Goal: Transaction & Acquisition: Purchase product/service

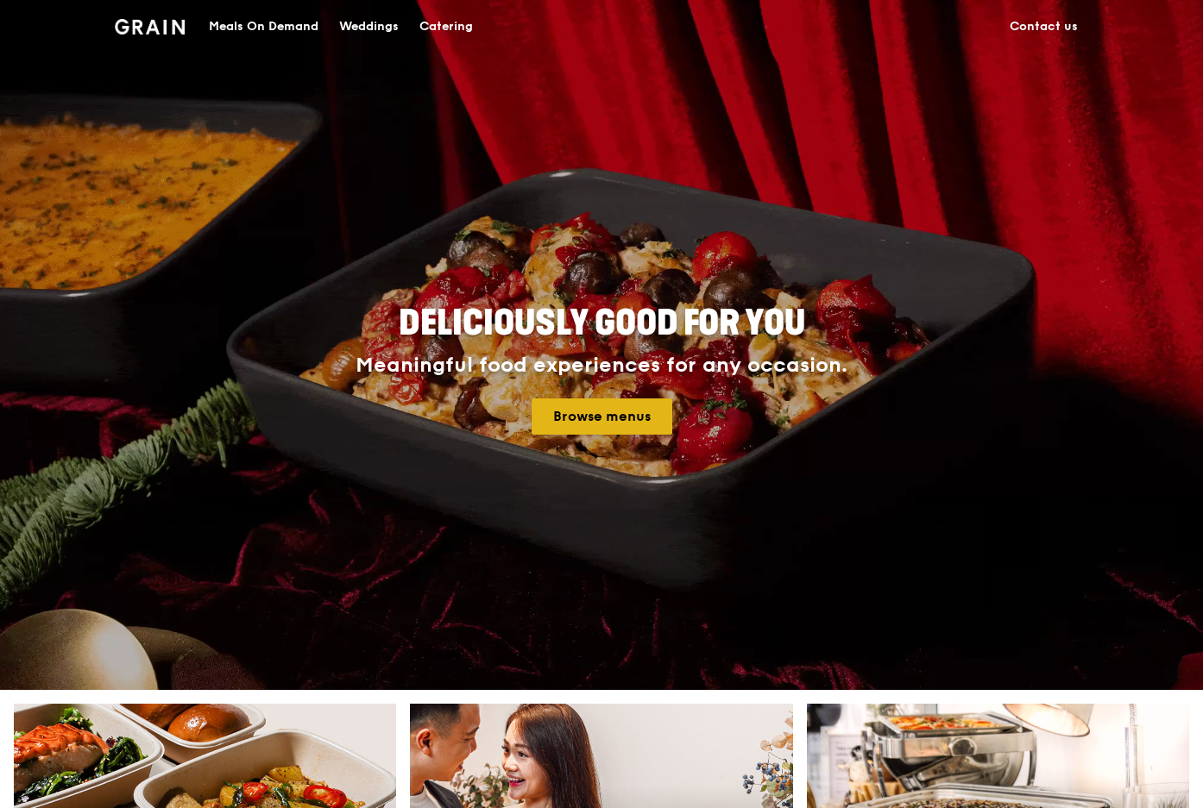
click at [600, 412] on link "Browse menus" at bounding box center [601, 417] width 141 height 36
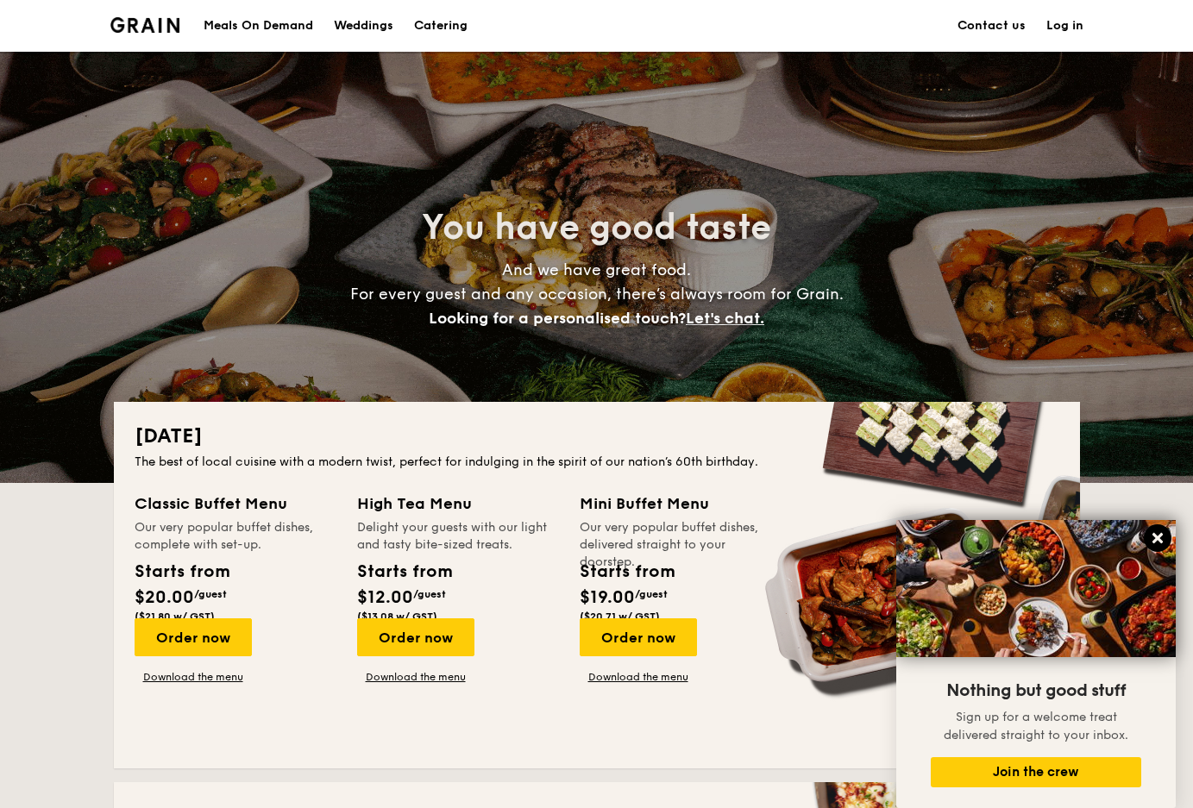
click at [1154, 538] on icon at bounding box center [1158, 539] width 16 height 16
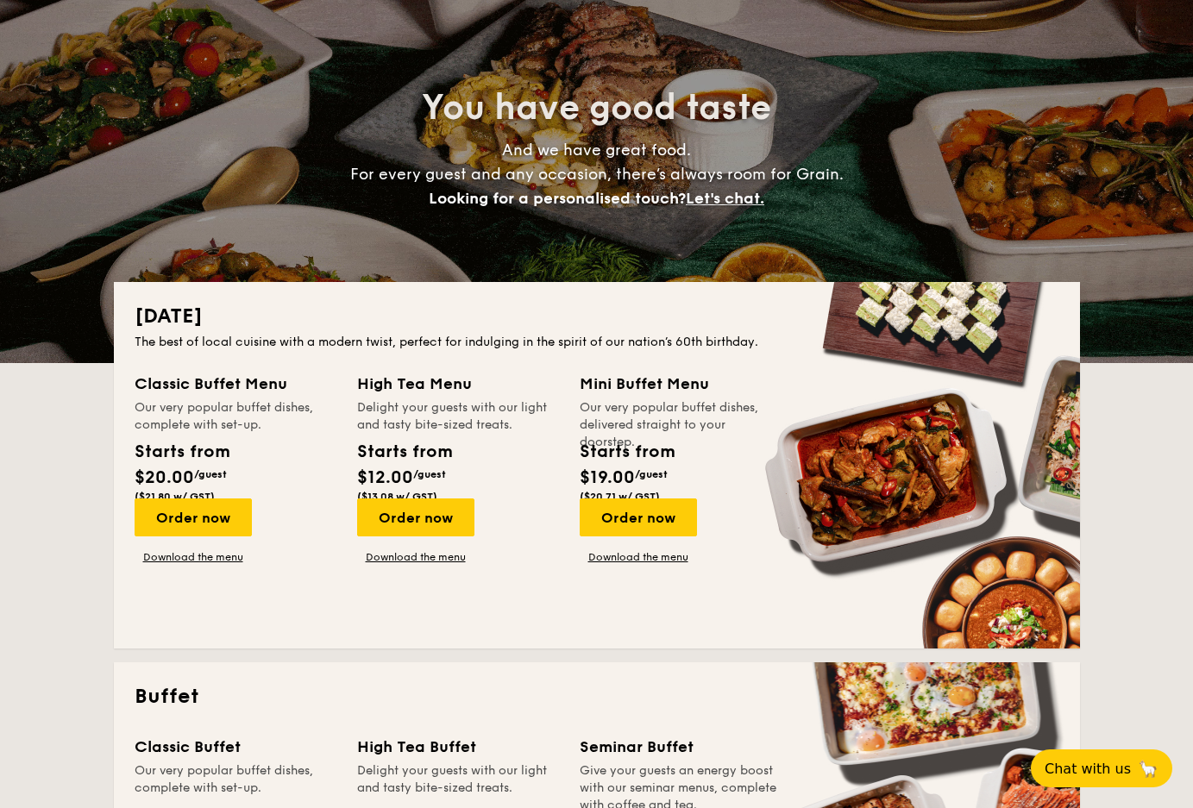
scroll to position [173, 0]
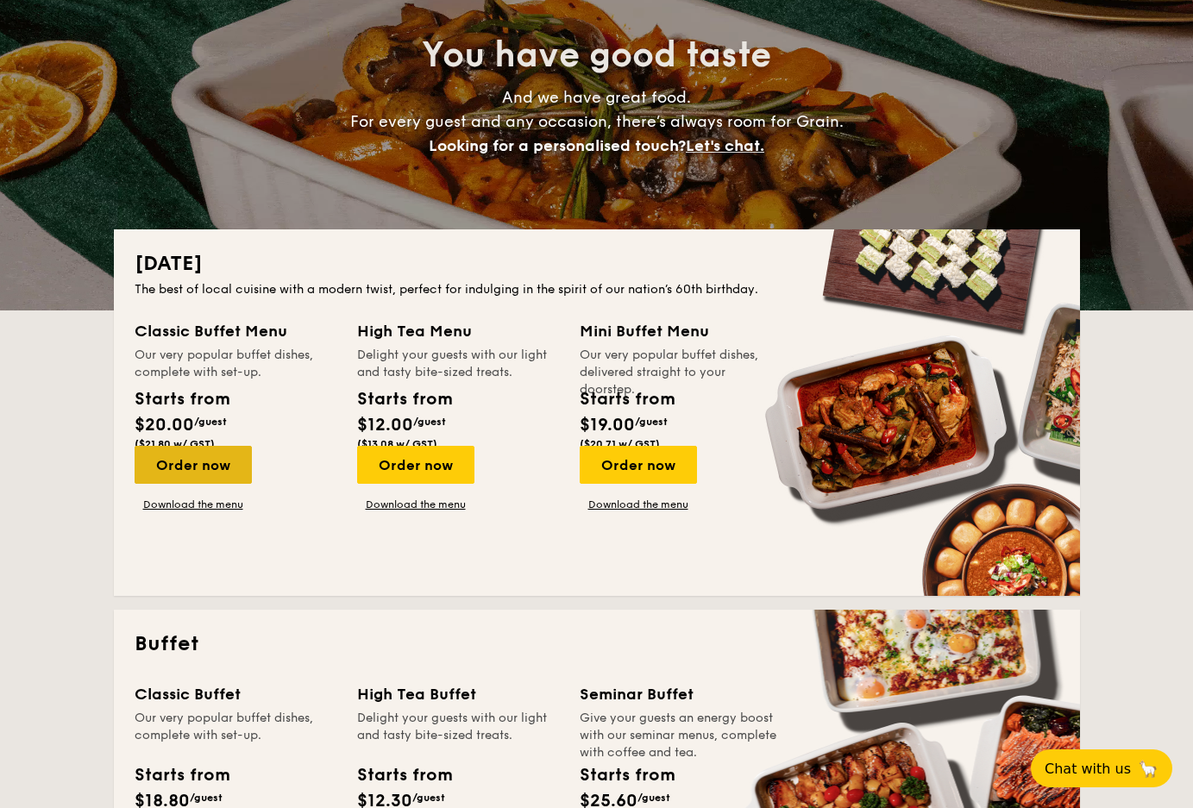
click at [252, 450] on div "Order now" at bounding box center [193, 465] width 117 height 38
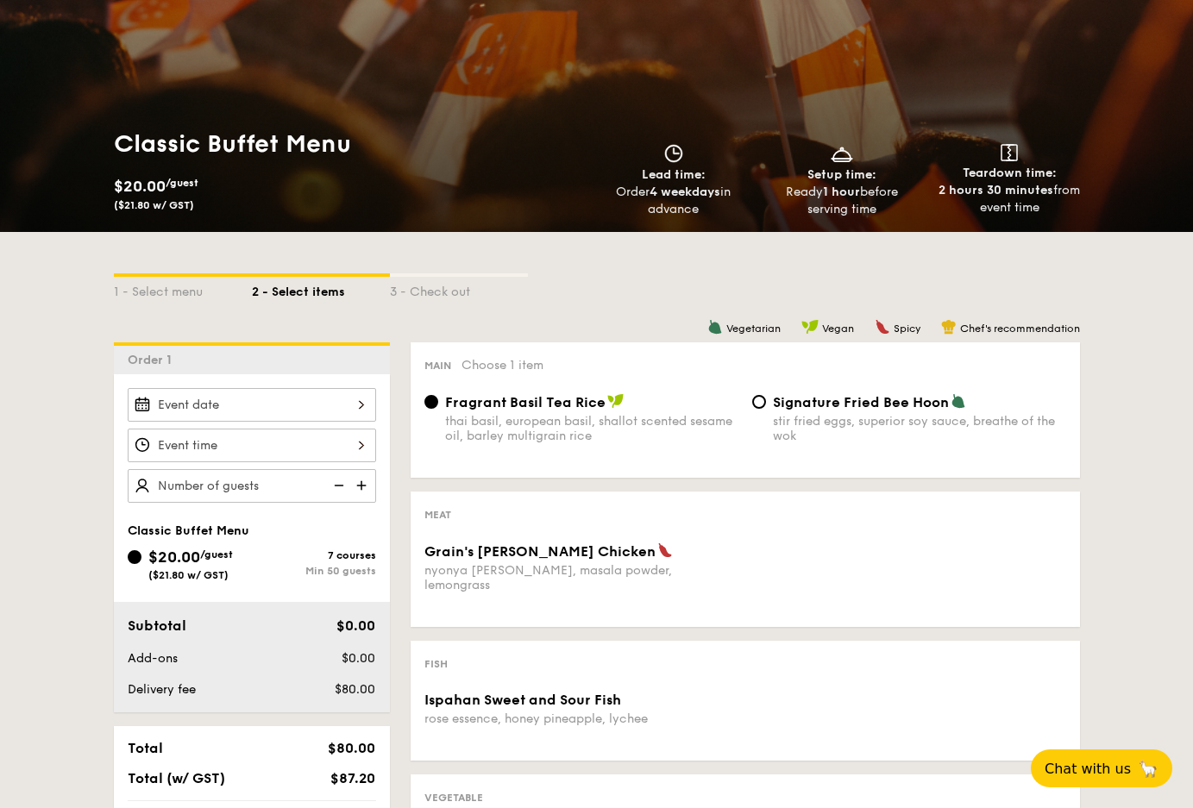
scroll to position [173, 0]
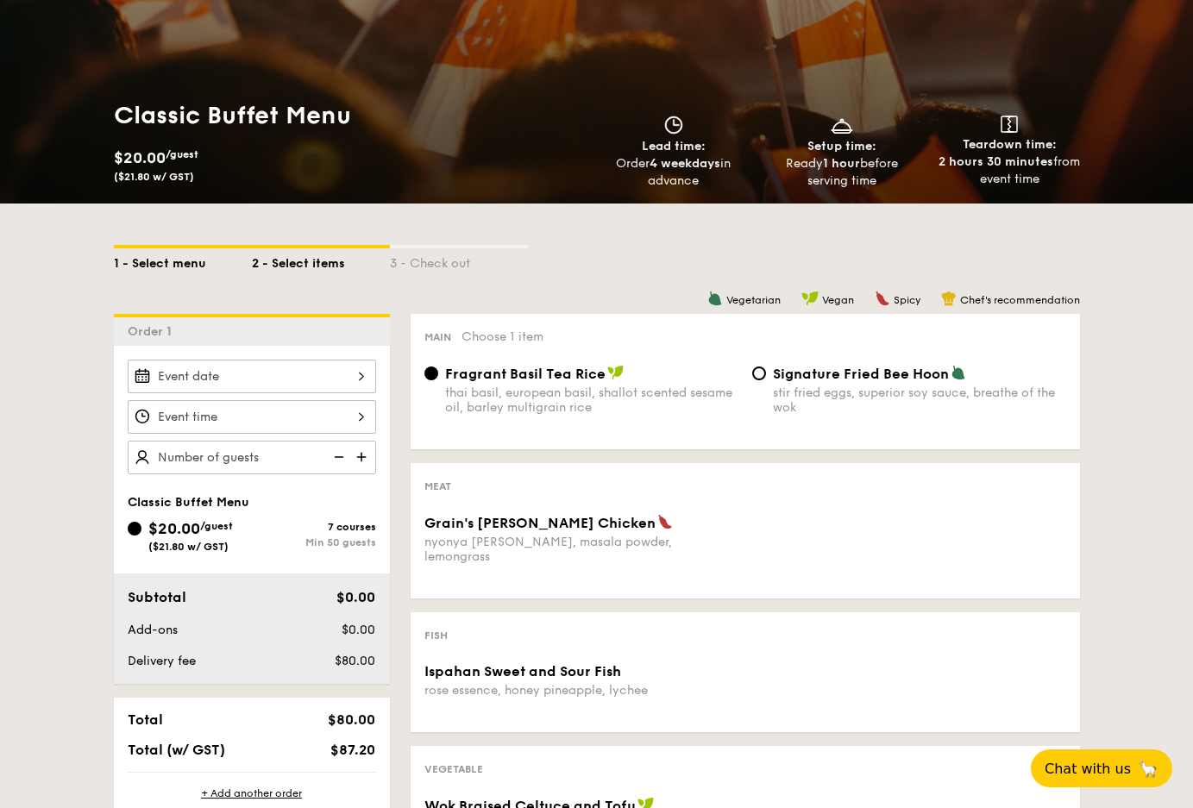
click at [252, 249] on div "1 - Select menu" at bounding box center [183, 260] width 138 height 24
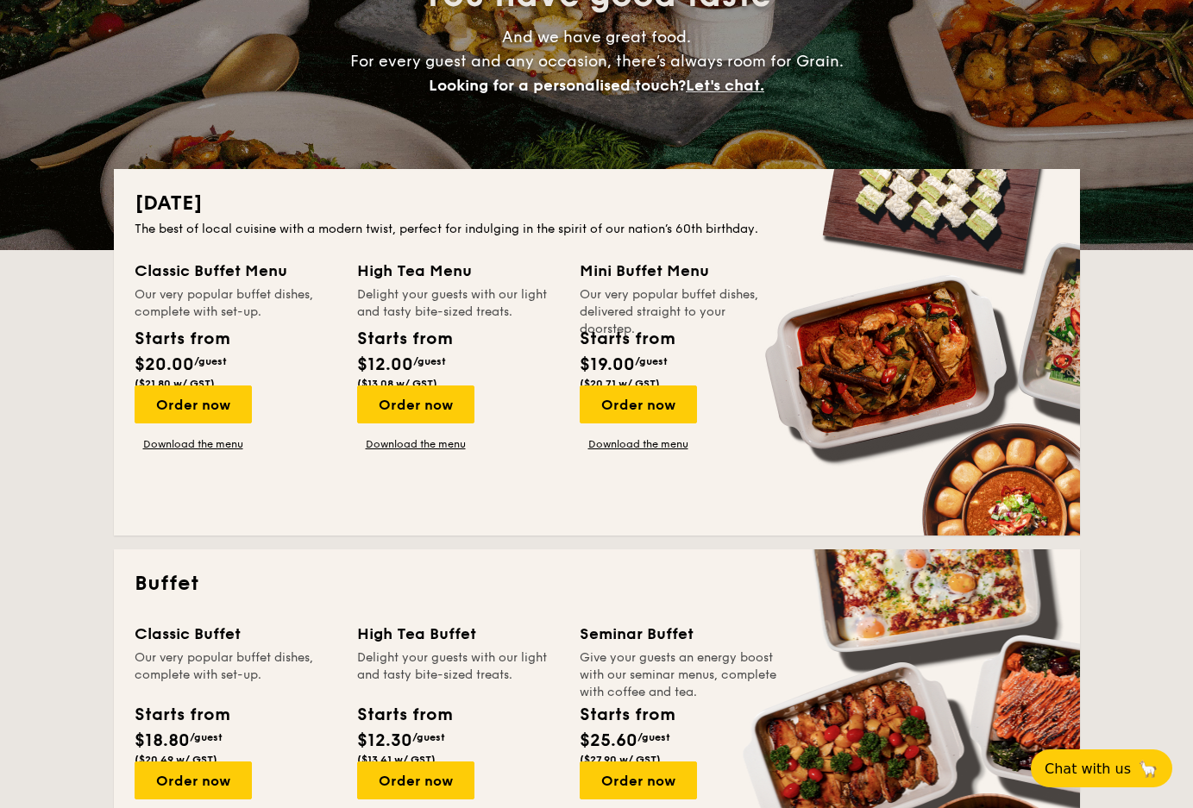
scroll to position [345, 0]
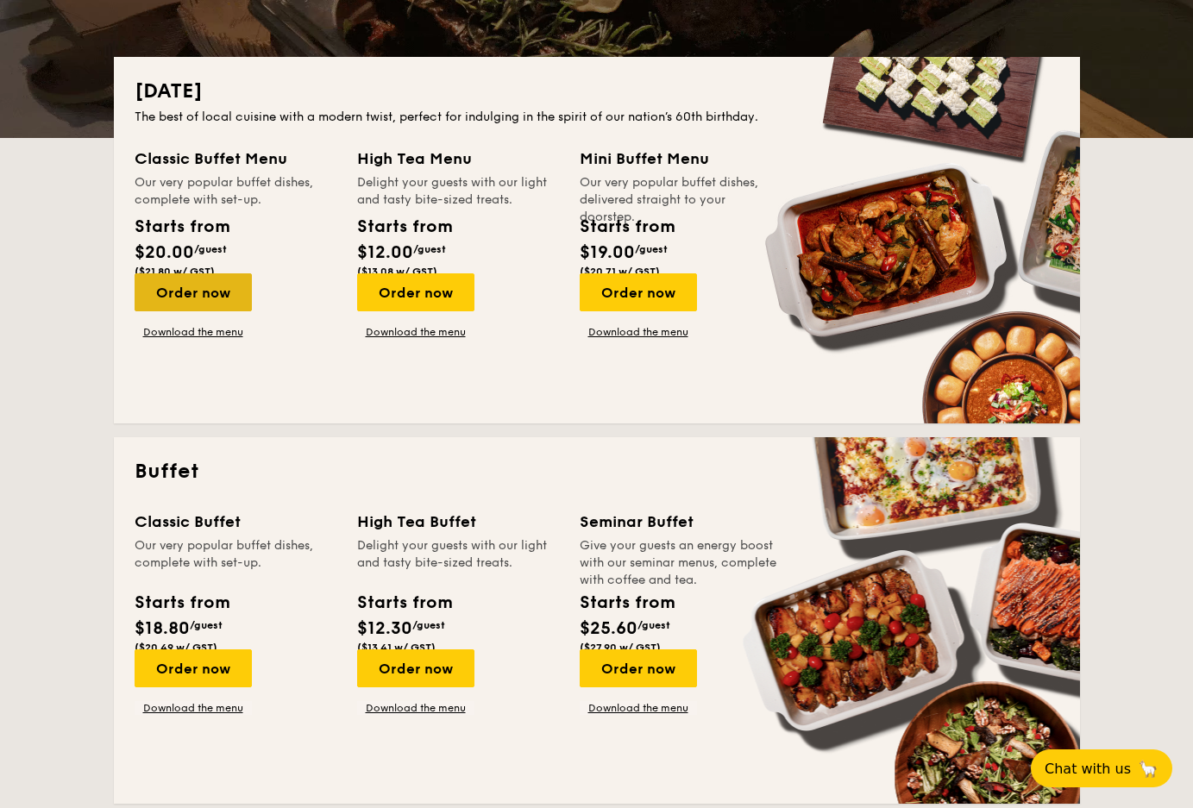
click at [252, 280] on div "Order now" at bounding box center [193, 292] width 117 height 38
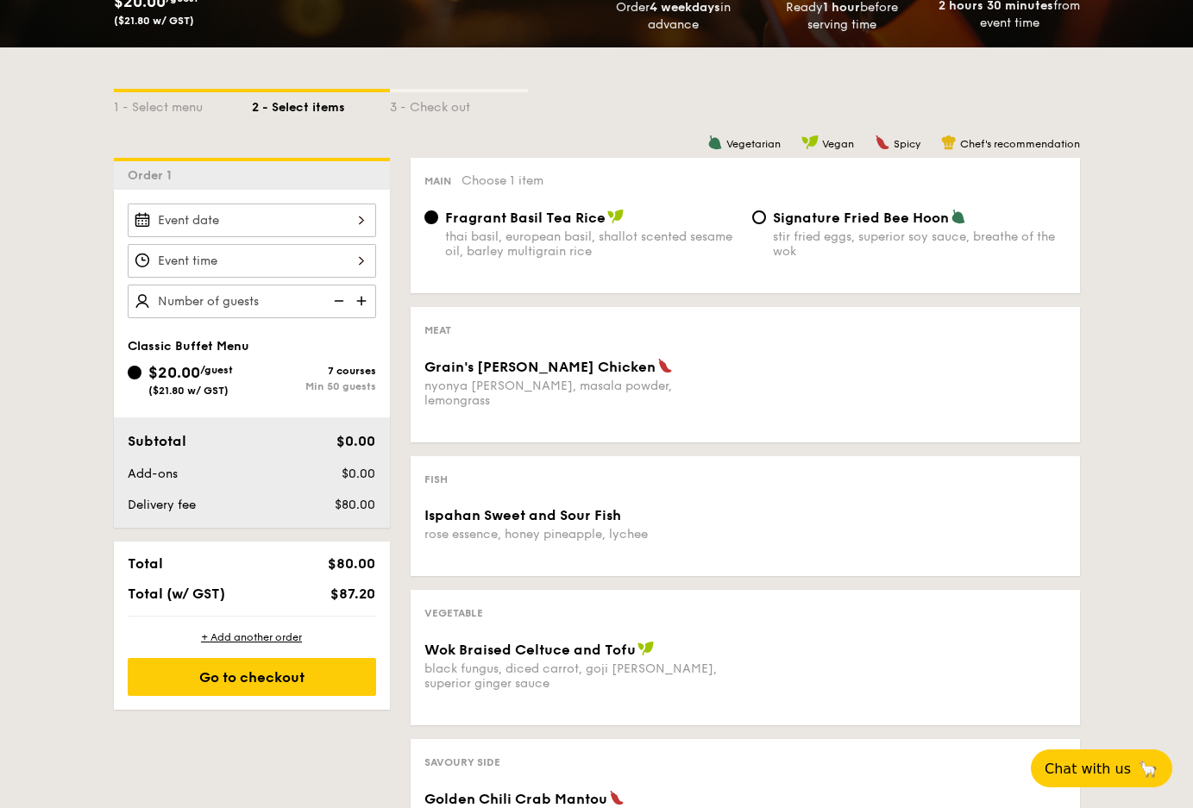
scroll to position [431, 0]
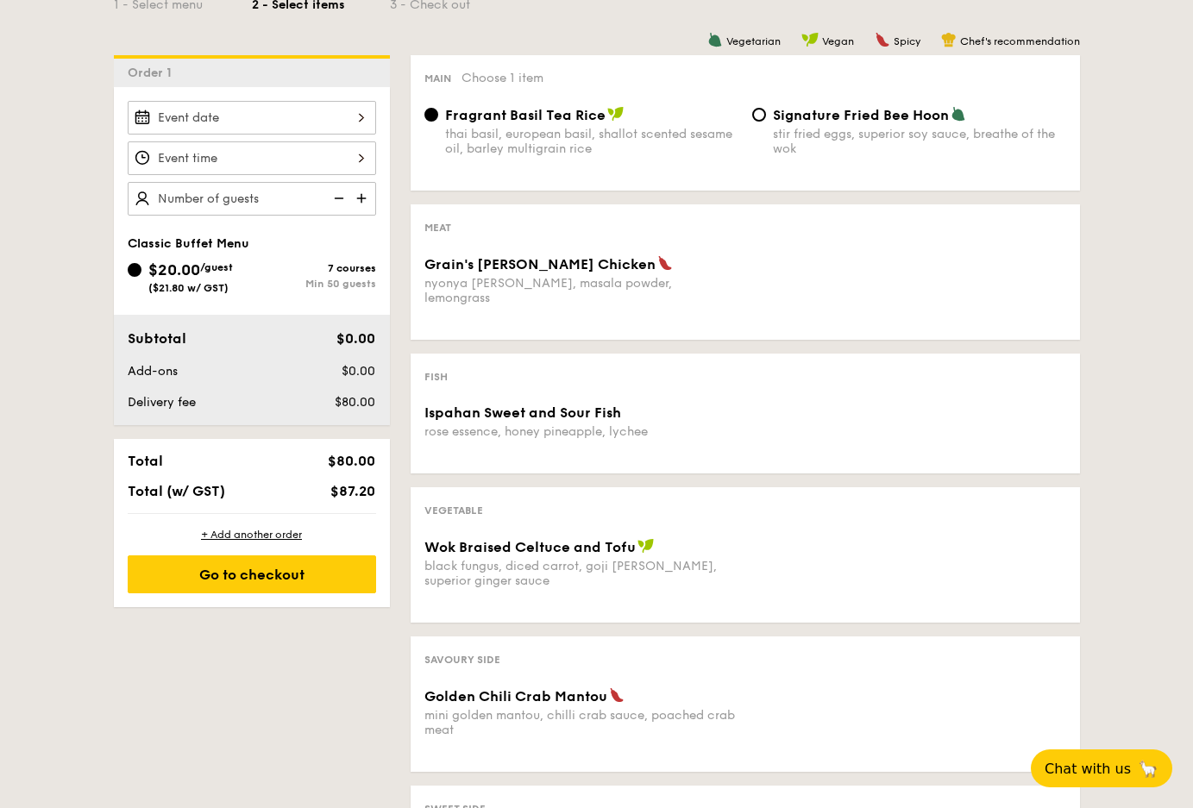
click at [696, 276] on div "nyonya curry, masala powder, lemongrass" at bounding box center [581, 290] width 314 height 29
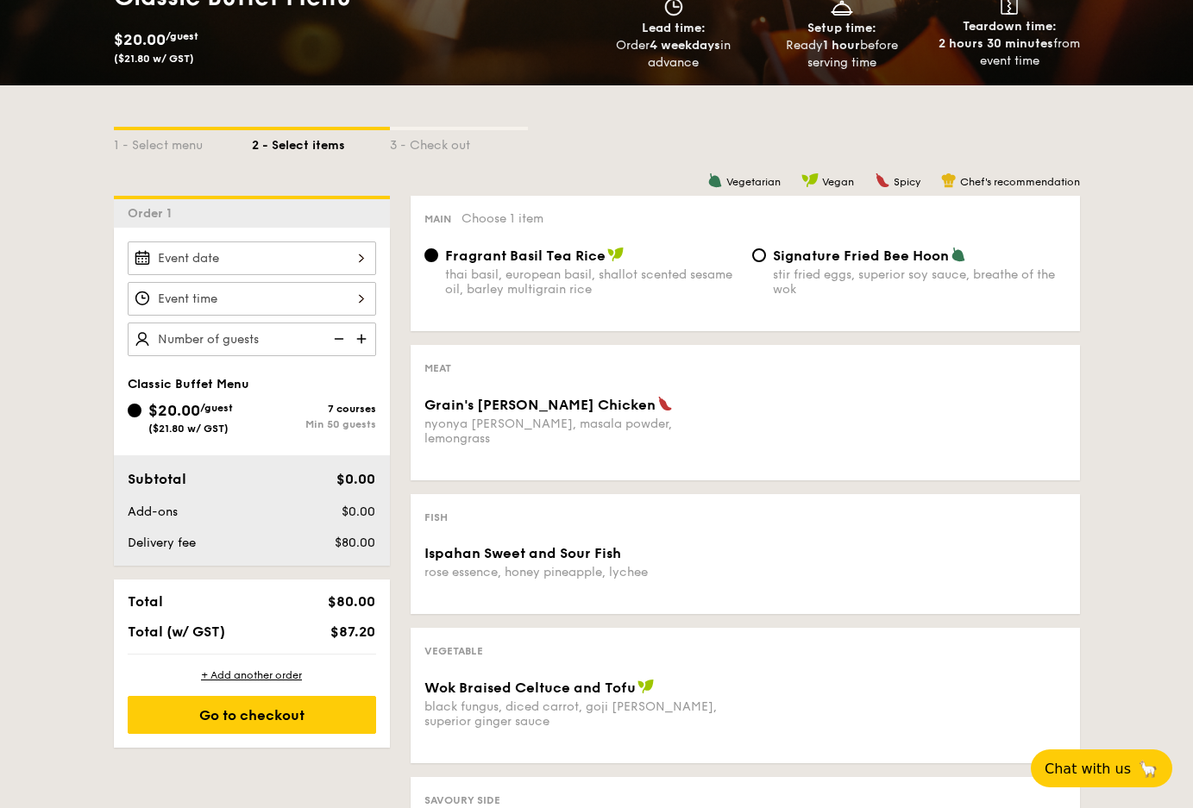
scroll to position [259, 0]
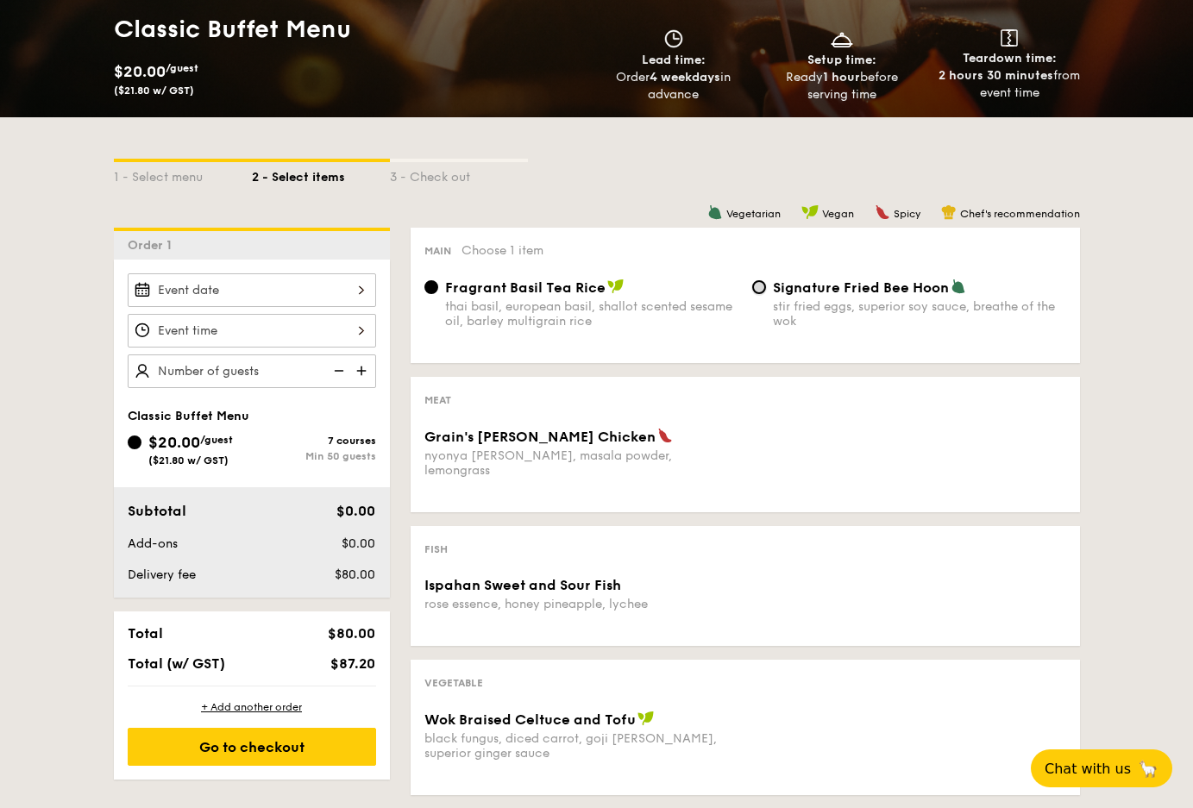
click at [757, 280] on input "Signature Fried Bee Hoon stir fried eggs, superior soy sauce, breathe of the wok" at bounding box center [759, 287] width 14 height 14
radio input "true"
click at [438, 280] on input "Fragrant Basil Tea Rice thai basil, european basil, shallot scented sesame oil,…" at bounding box center [431, 287] width 14 height 14
radio input "true"
click at [755, 280] on input "Signature Fried Bee Hoon stir fried eggs, superior soy sauce, breathe of the wok" at bounding box center [759, 287] width 14 height 14
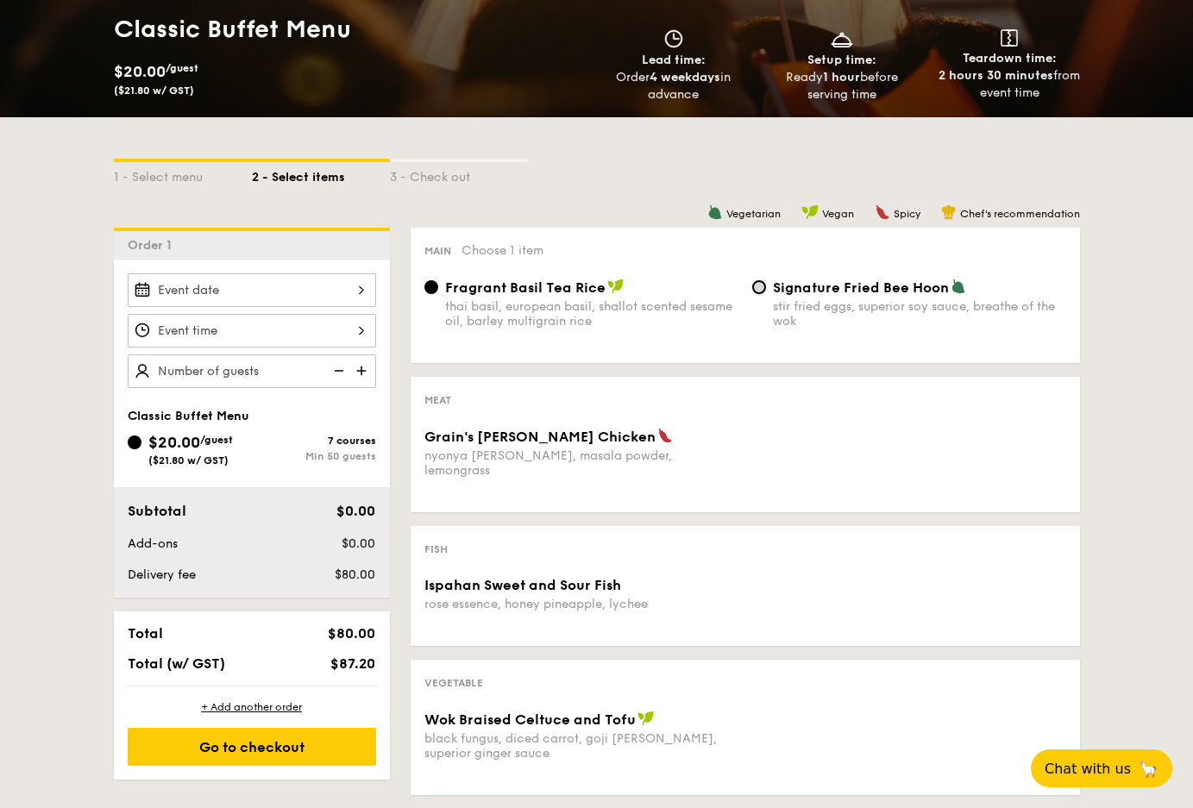
radio input "true"
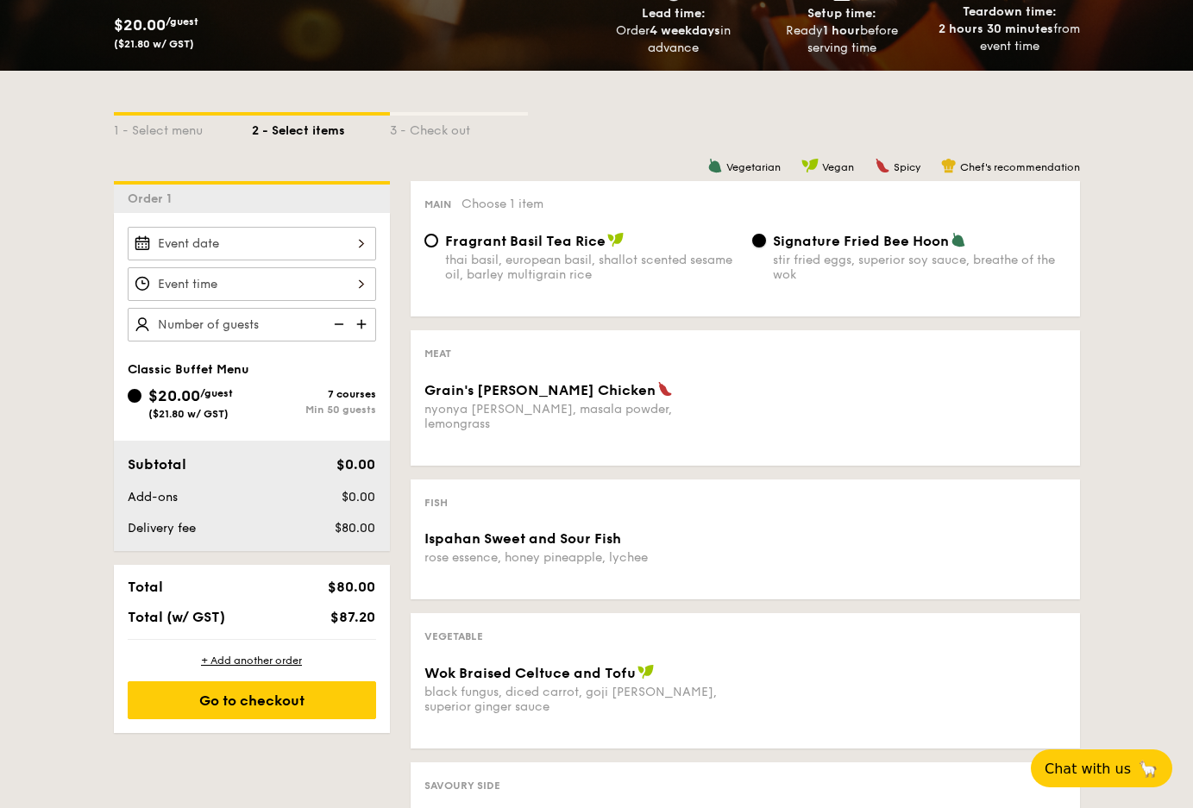
scroll to position [301, 0]
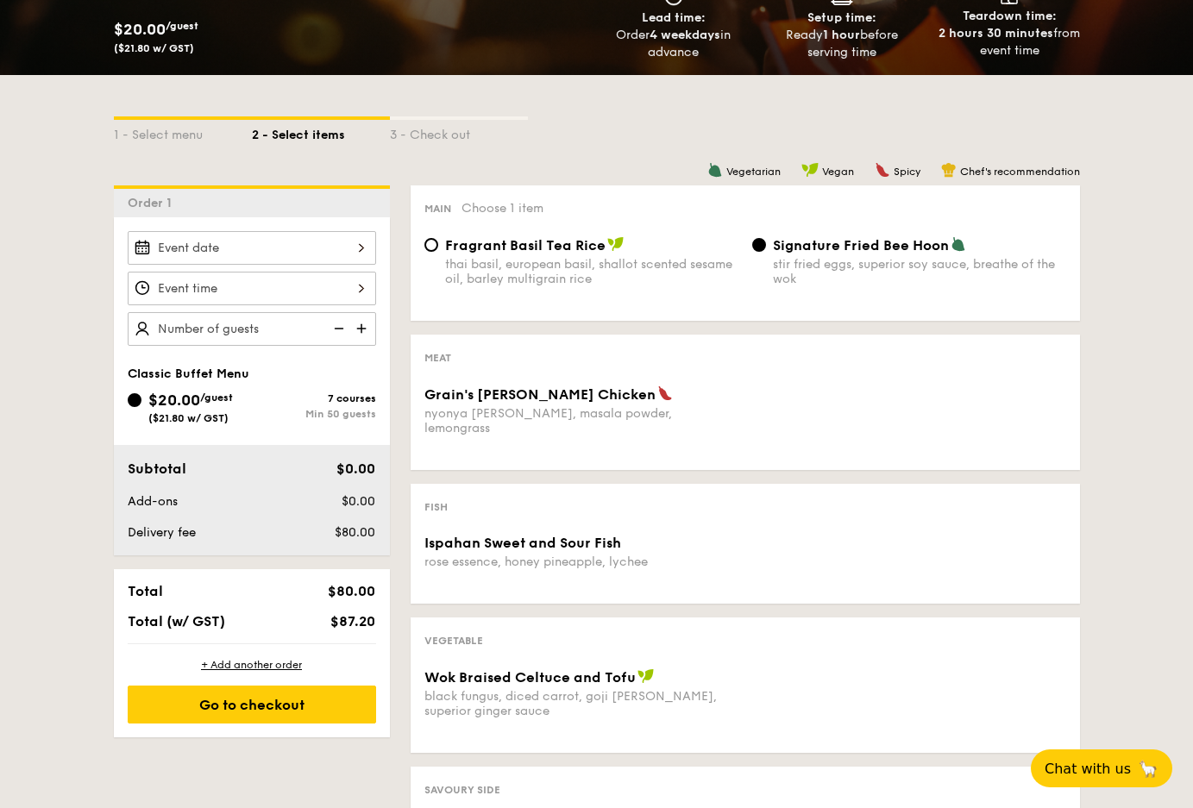
click at [610, 346] on div "Meat Grain's Curry Chicken nyonya curry, masala powder, lemongrass" at bounding box center [745, 402] width 669 height 135
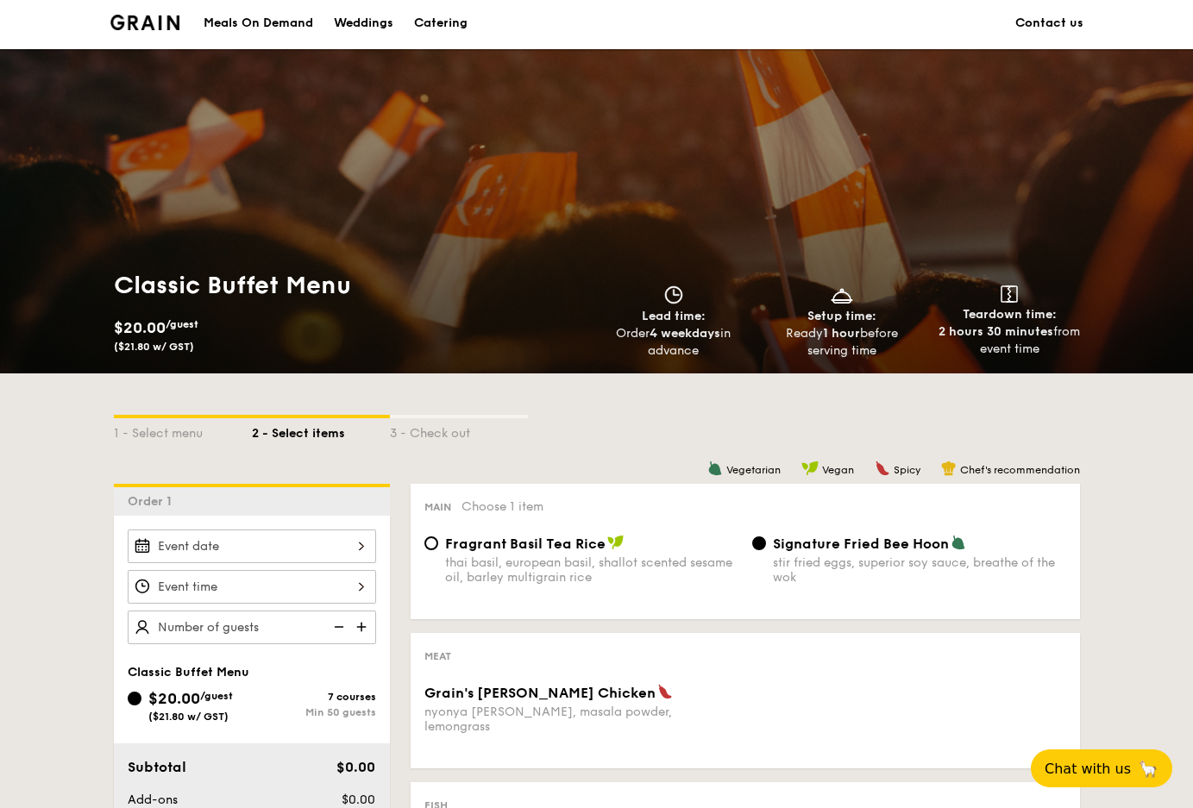
scroll to position [0, 0]
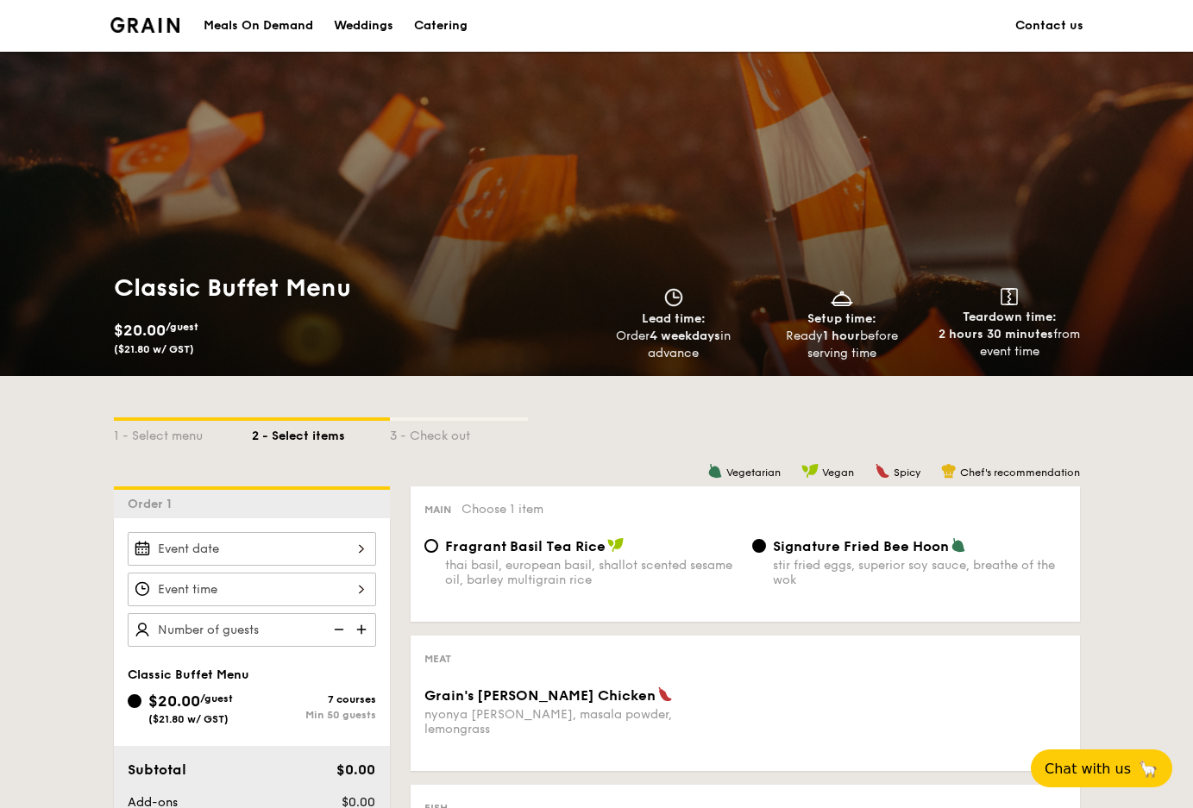
click at [468, 26] on div "Catering" at bounding box center [440, 26] width 53 height 52
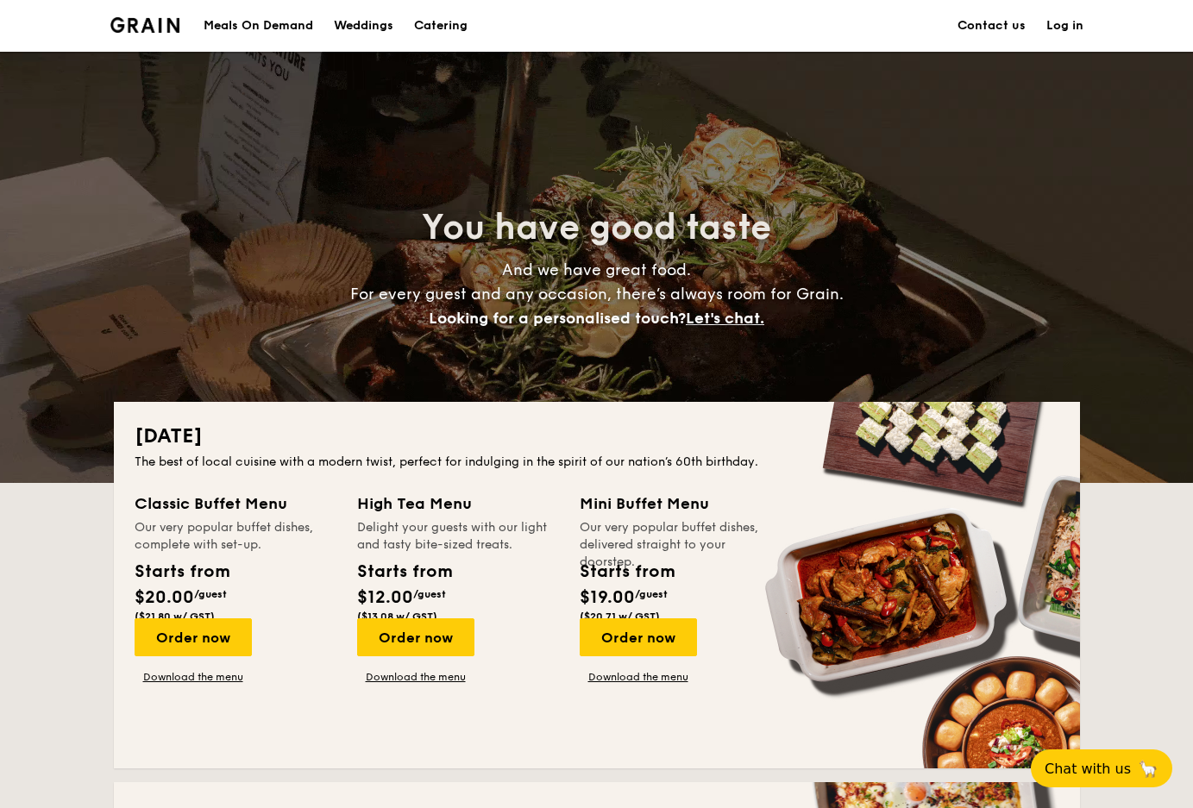
click at [313, 25] on div "Meals On Demand" at bounding box center [259, 26] width 110 height 52
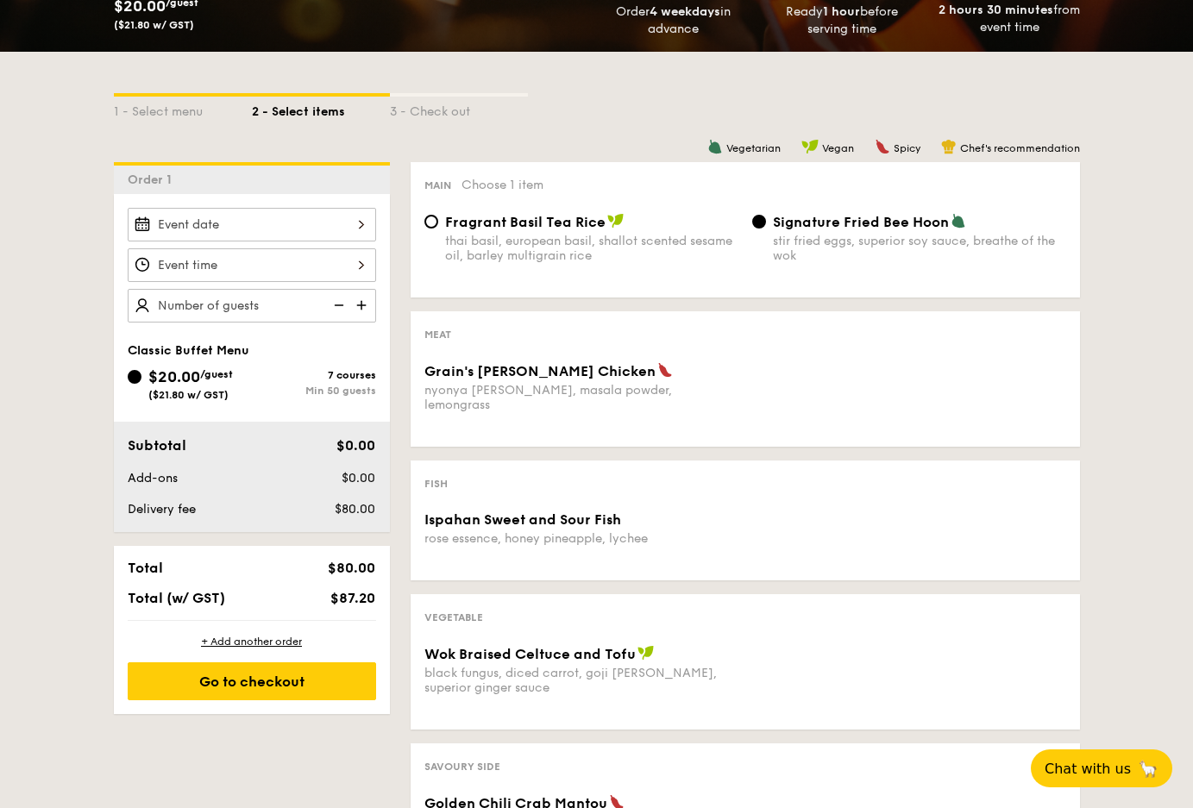
scroll to position [301, 0]
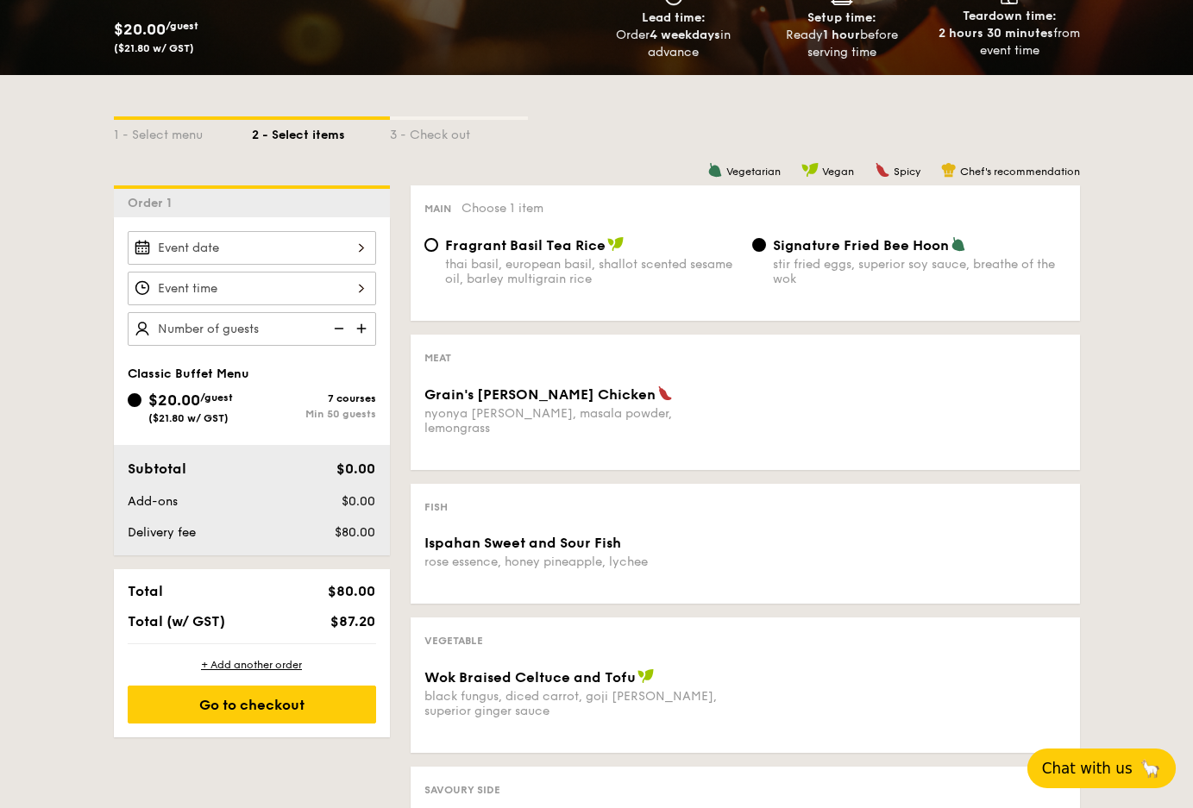
click at [1113, 770] on span "Chat with us" at bounding box center [1087, 768] width 91 height 17
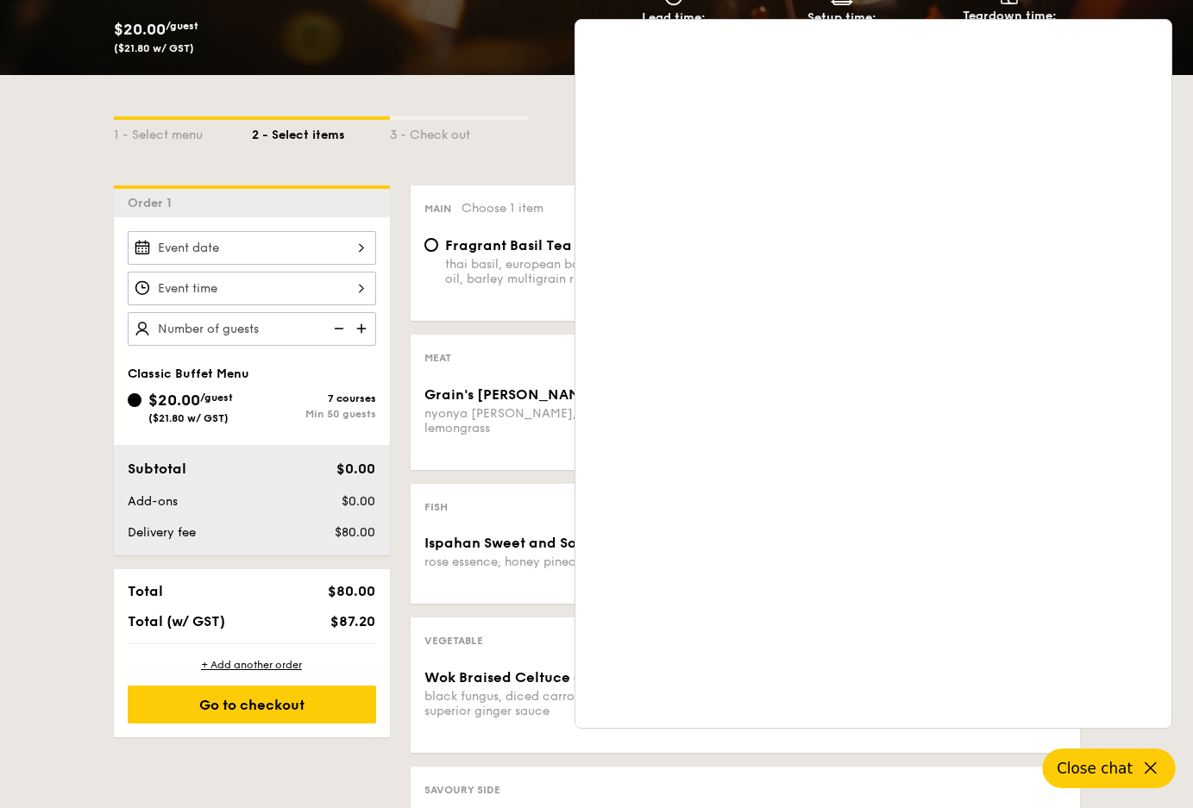
click at [1146, 759] on icon at bounding box center [1151, 768] width 21 height 21
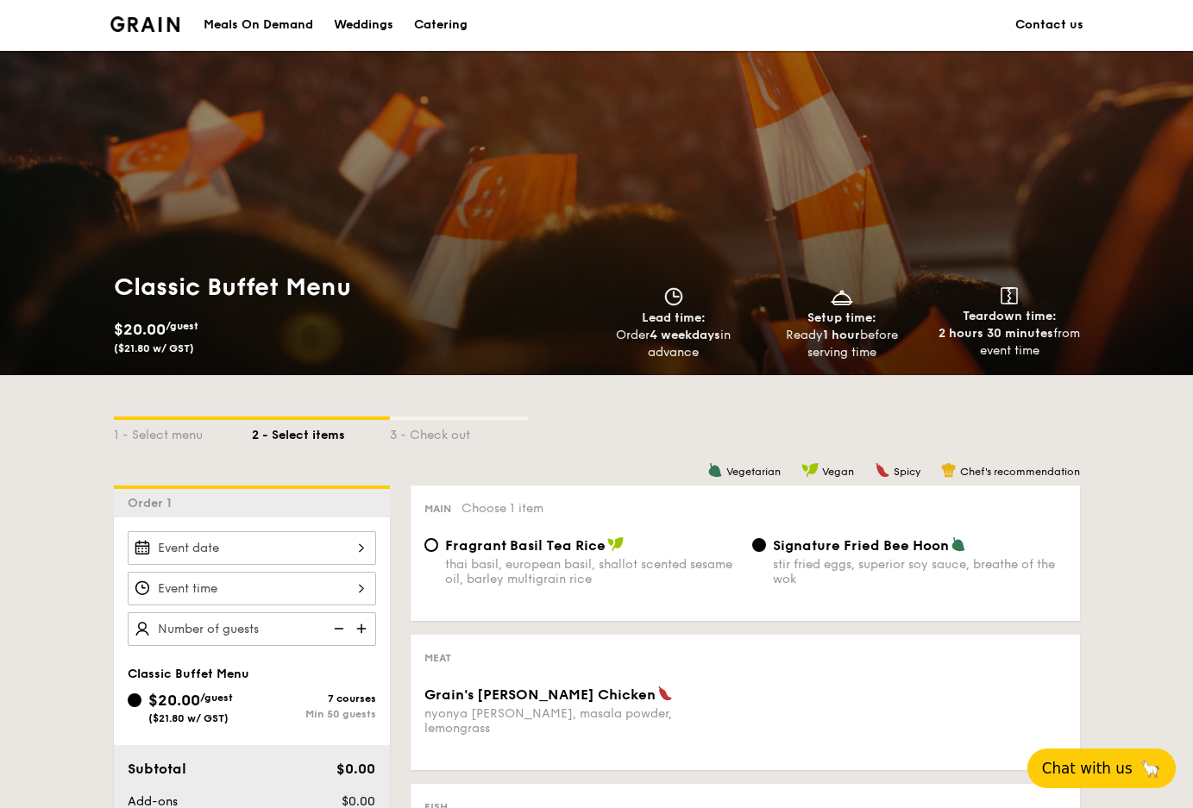
scroll to position [0, 0]
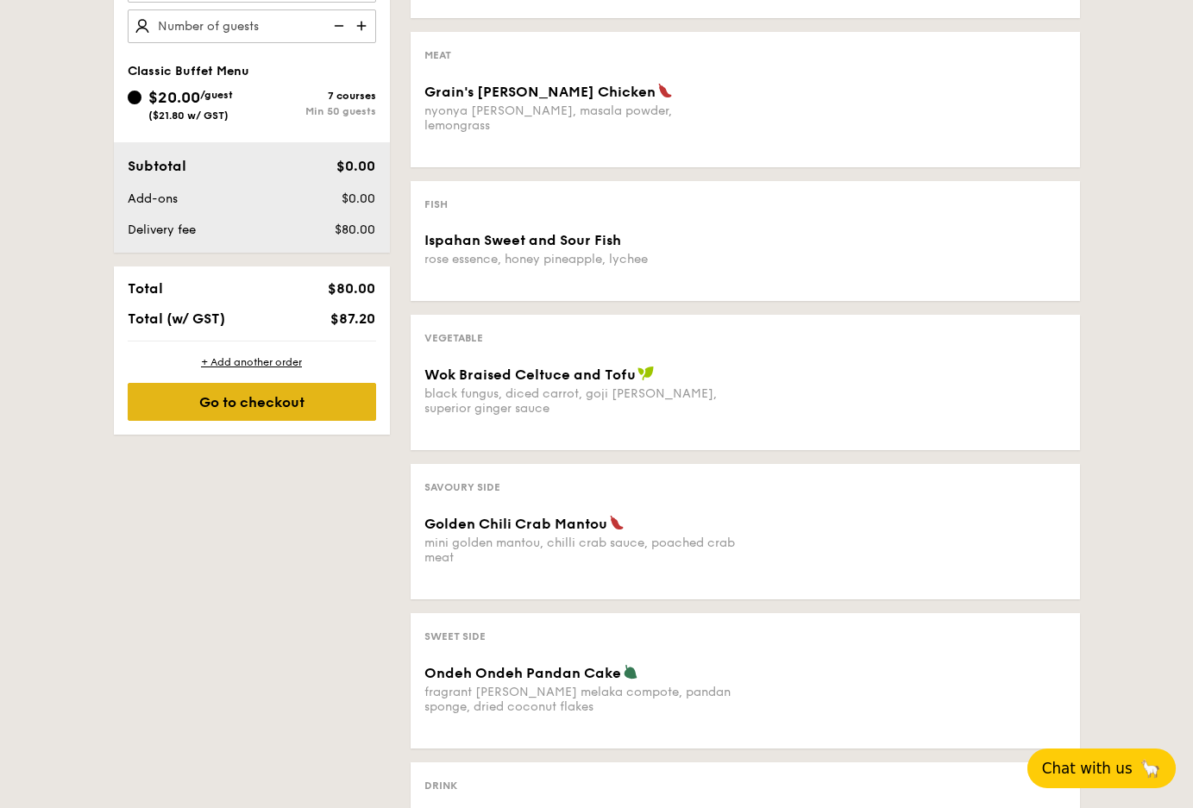
click at [376, 383] on div "Go to checkout" at bounding box center [252, 402] width 248 height 38
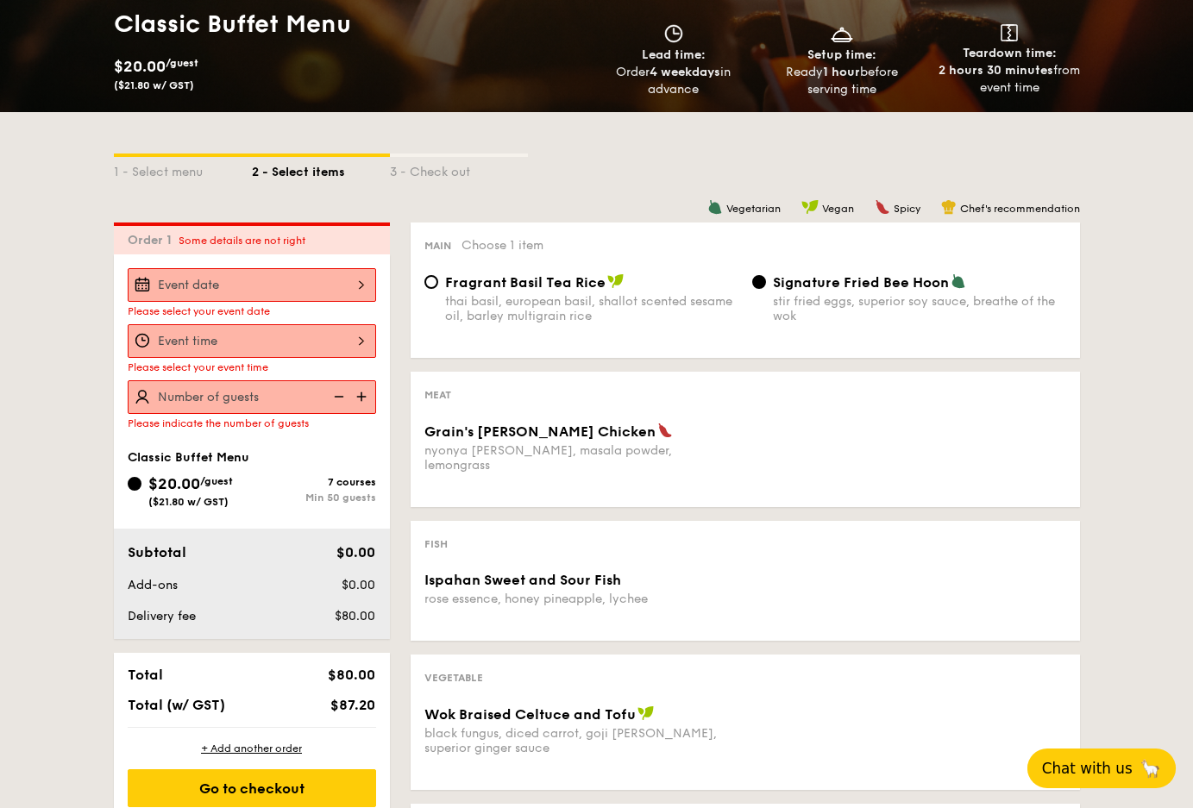
scroll to position [261, 0]
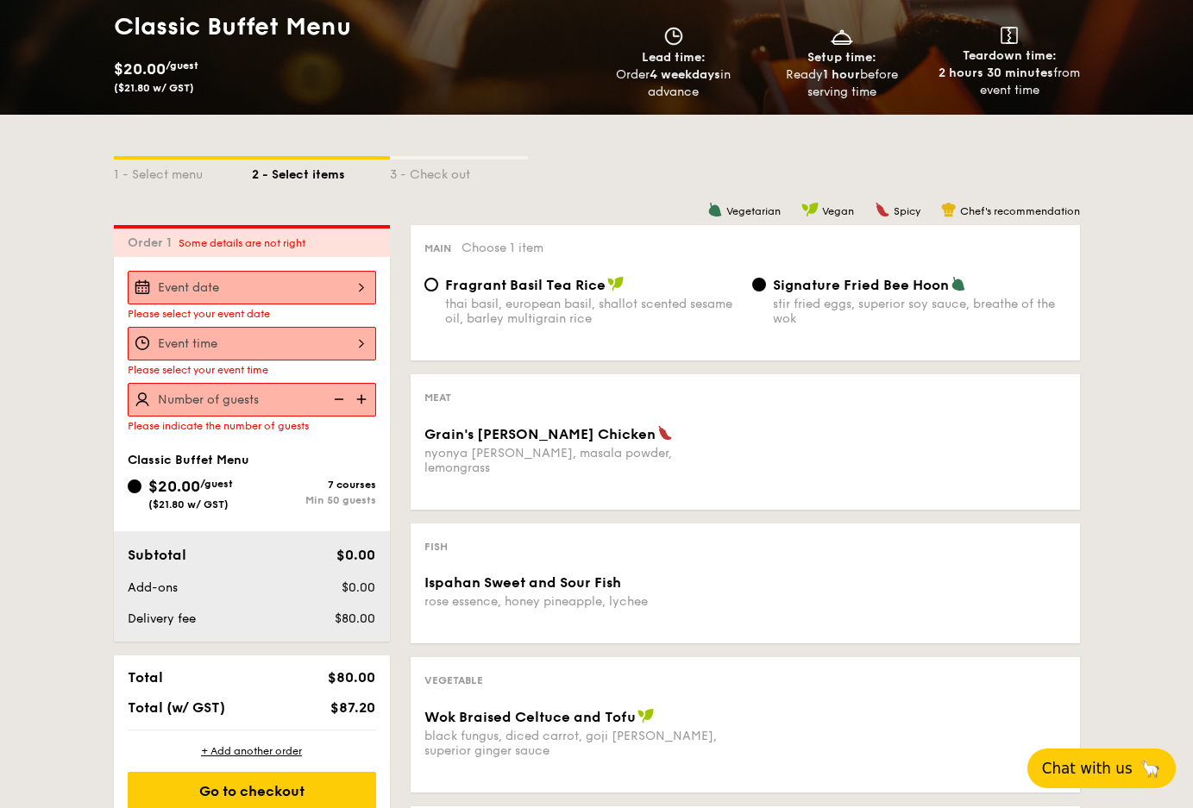
click at [363, 271] on div at bounding box center [252, 288] width 248 height 34
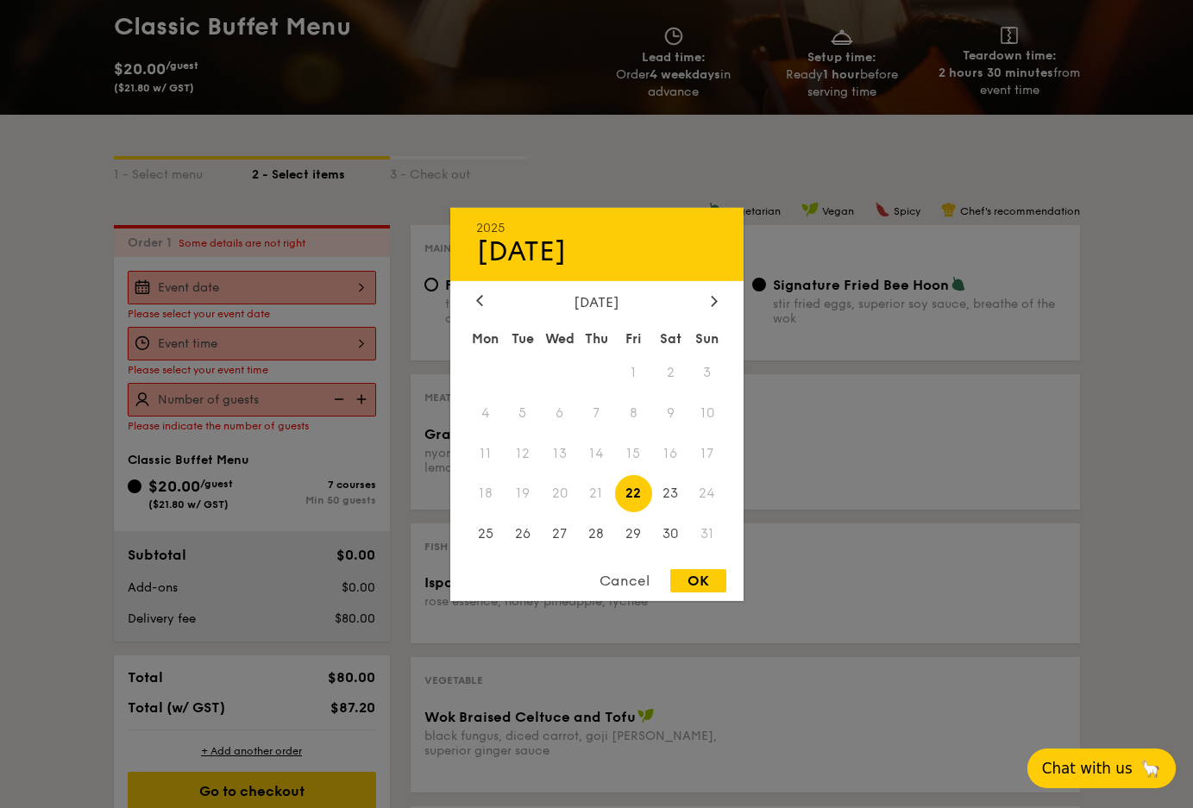
click at [644, 489] on span "22" at bounding box center [633, 493] width 37 height 37
click at [680, 536] on span "30" at bounding box center [670, 534] width 37 height 37
click at [683, 571] on div "OK" at bounding box center [698, 580] width 56 height 23
type input "Aug 30, 2025"
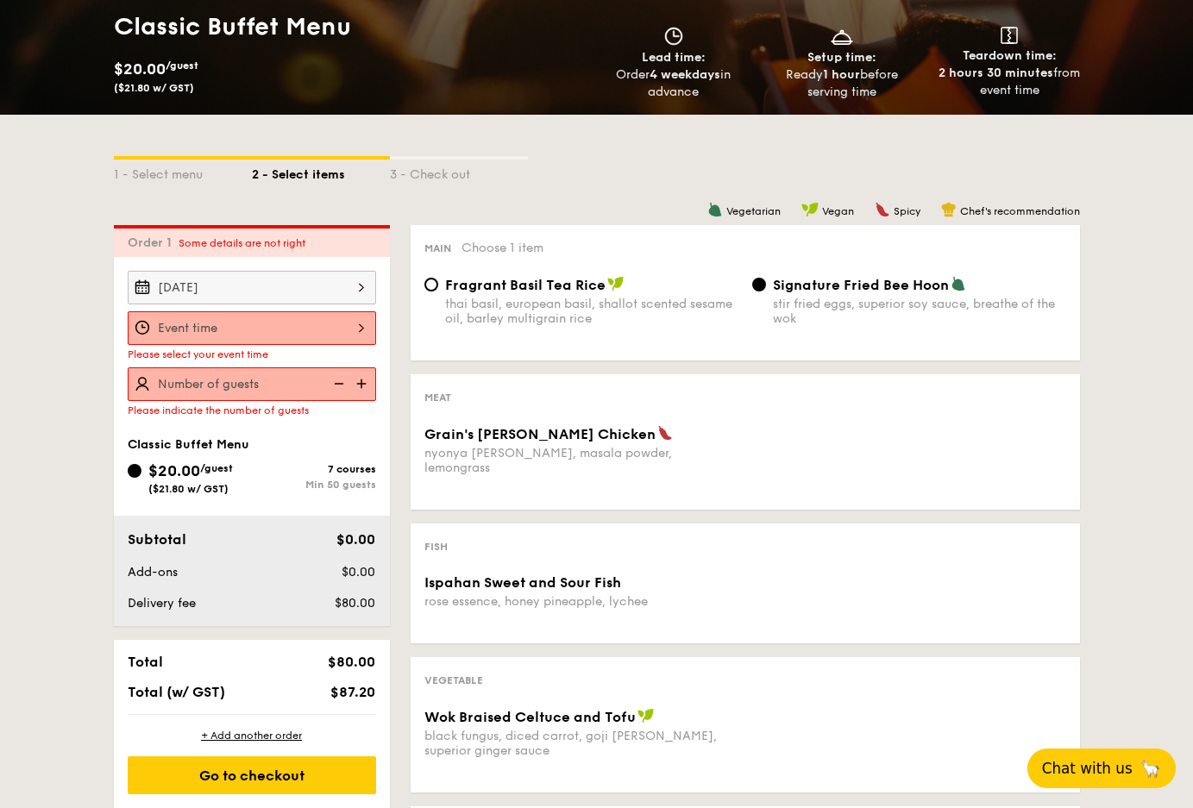
click at [376, 311] on div at bounding box center [252, 328] width 248 height 34
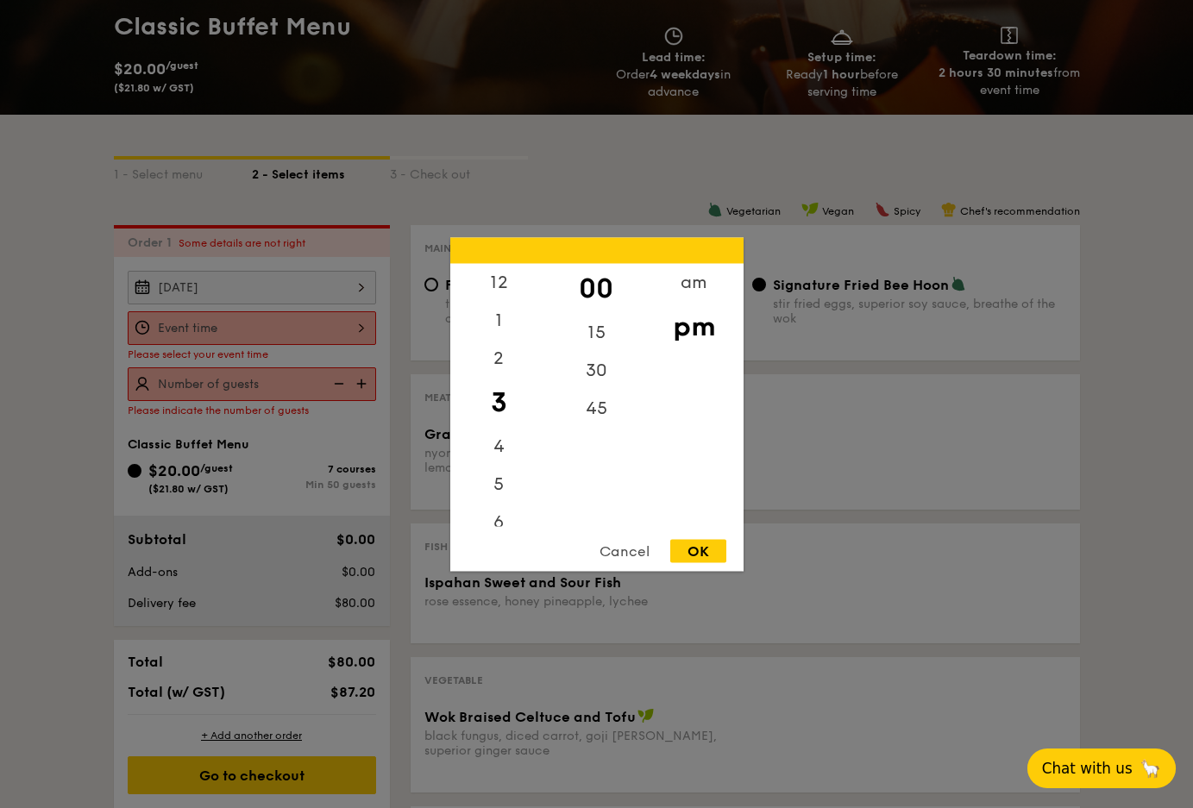
click at [713, 546] on div "OK" at bounding box center [698, 550] width 56 height 23
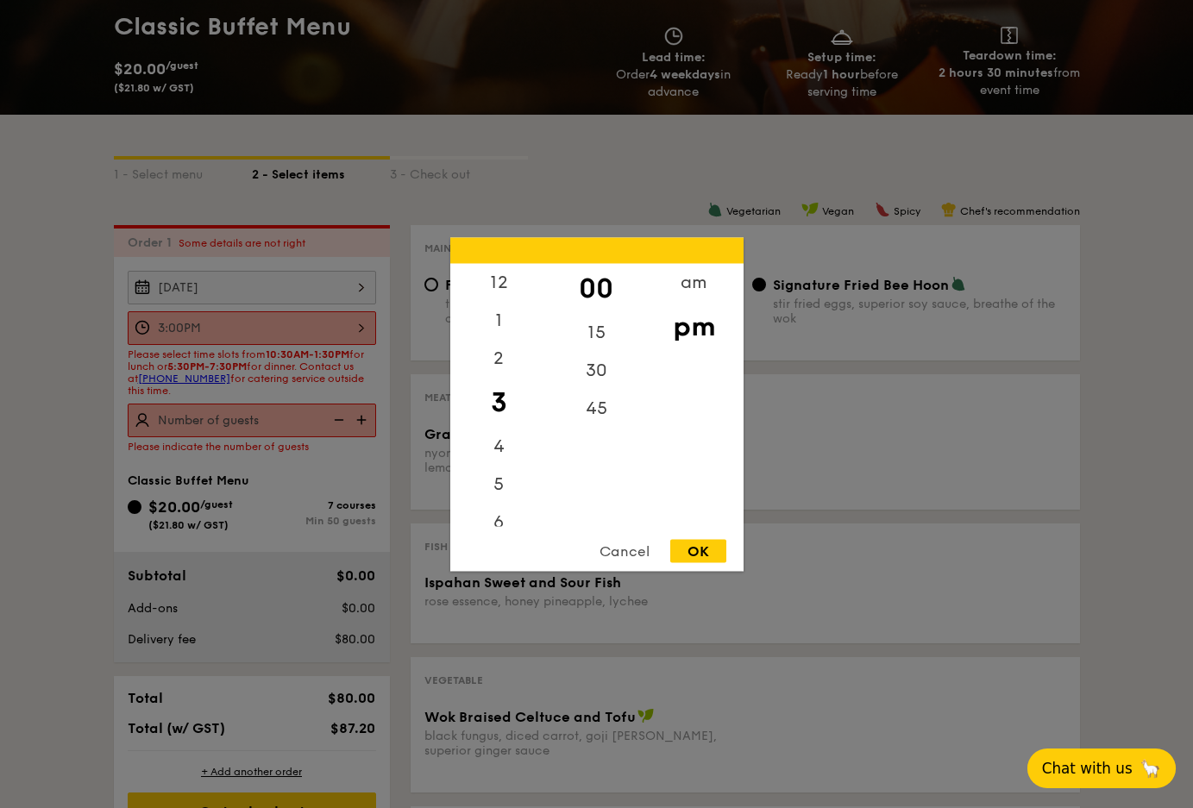
click at [376, 311] on div "3:00PM 12 1 2 3 4 5 6 7 8 9 10 11 00 15 30 45 am pm Cancel OK" at bounding box center [252, 328] width 248 height 34
click at [603, 417] on div "45" at bounding box center [596, 414] width 97 height 50
click at [706, 548] on div "OK" at bounding box center [698, 550] width 56 height 23
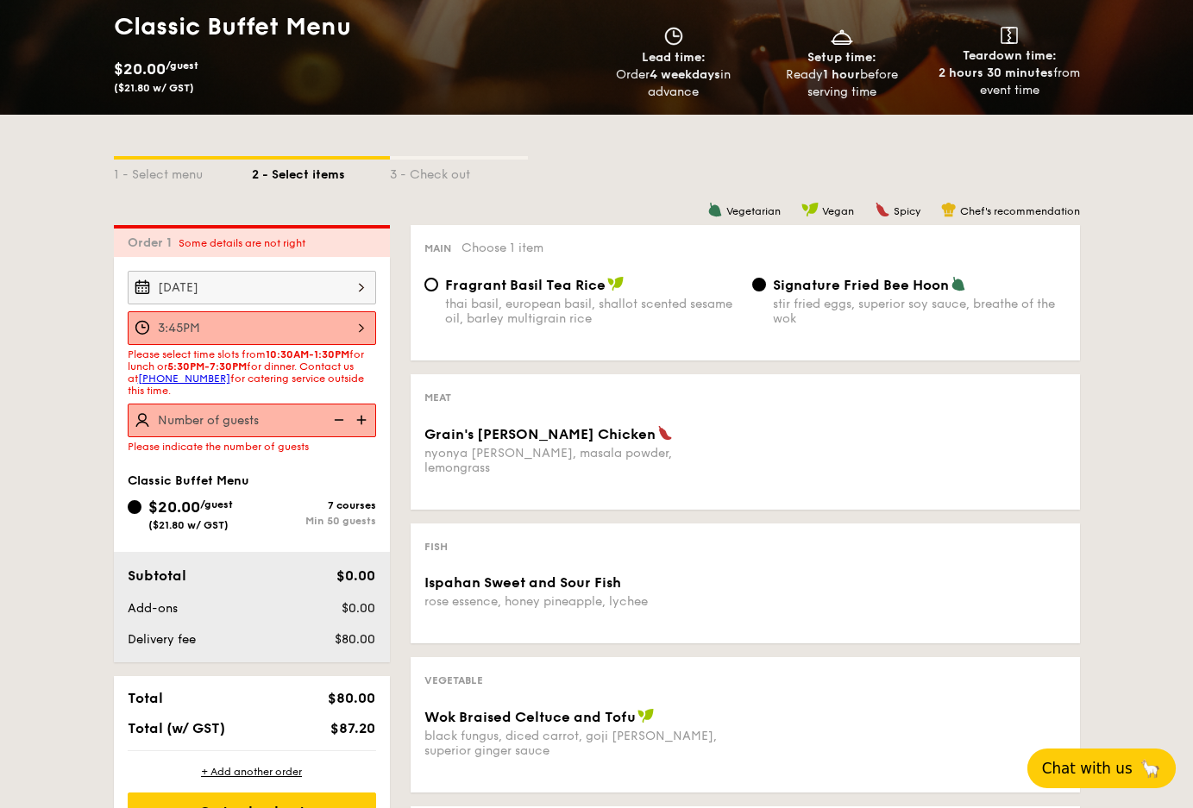
click at [376, 311] on div "3:45PM" at bounding box center [252, 328] width 248 height 34
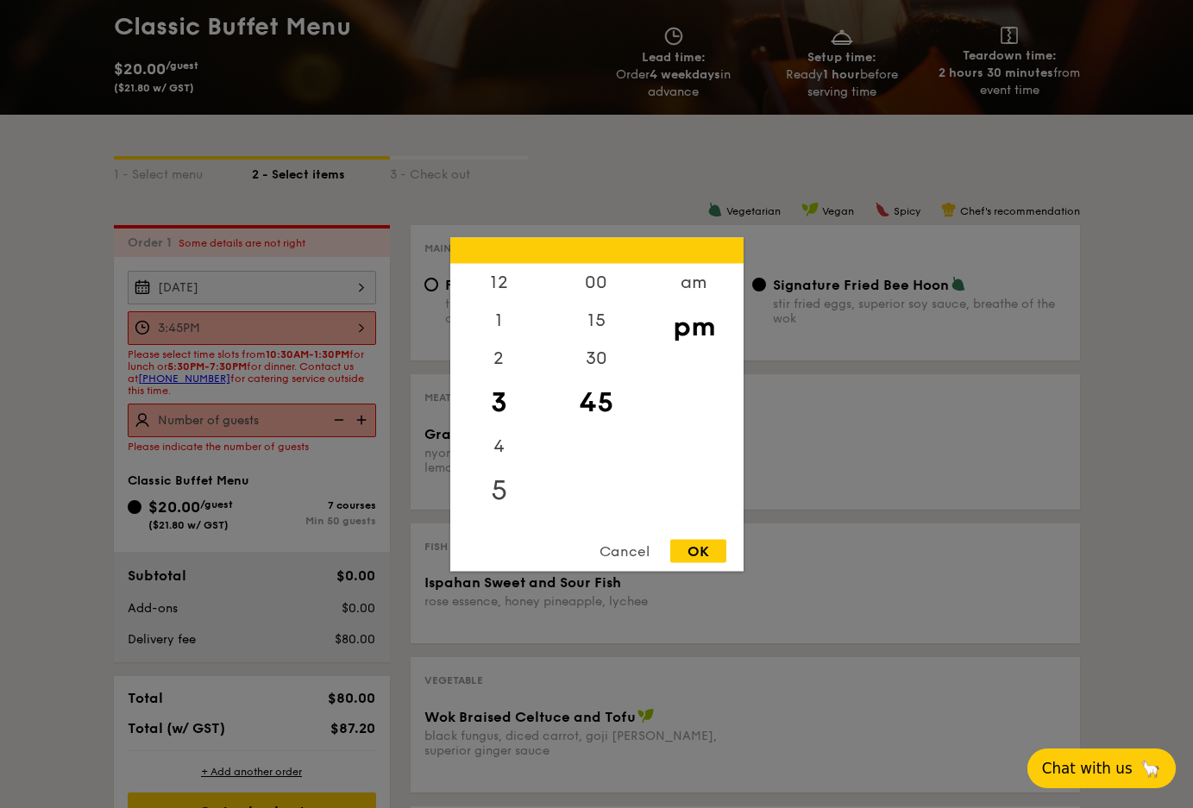
click at [502, 493] on div "5" at bounding box center [498, 490] width 97 height 50
click at [710, 550] on div "OK" at bounding box center [698, 550] width 56 height 23
type input "5:45PM"
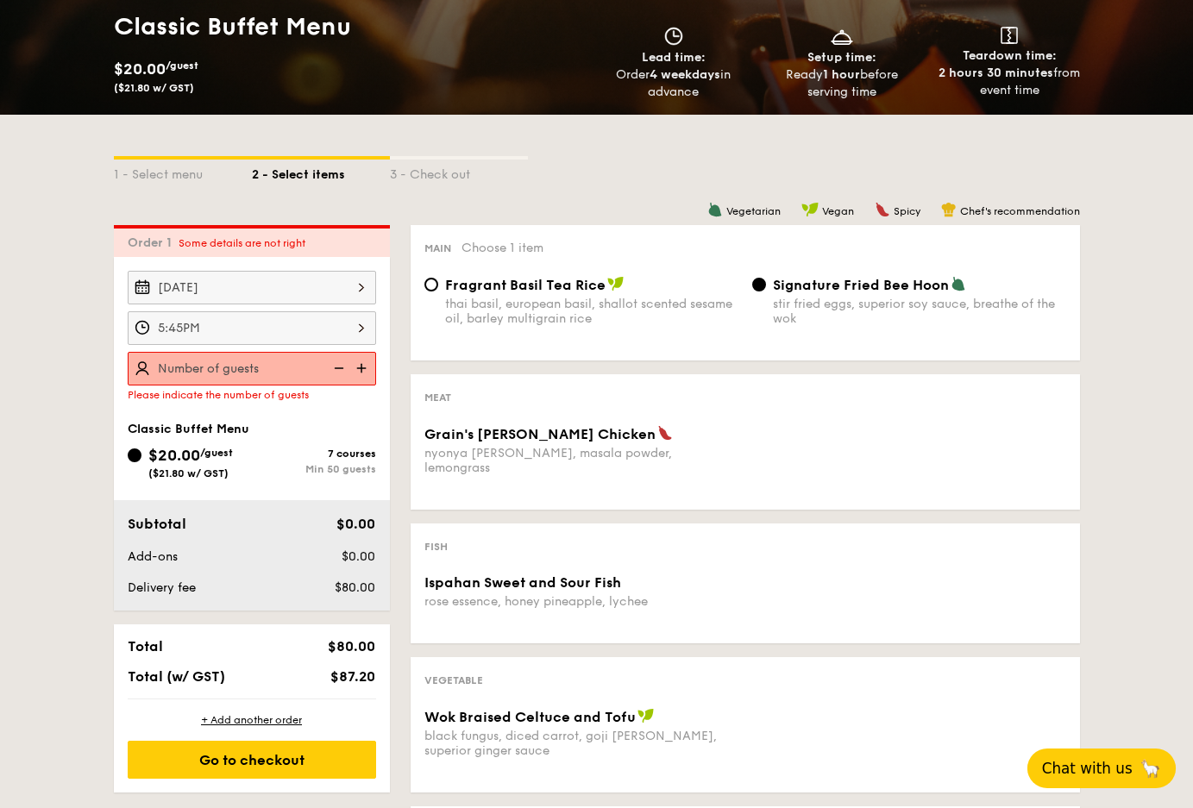
click at [350, 352] on img at bounding box center [337, 368] width 26 height 33
type input "50 guests"
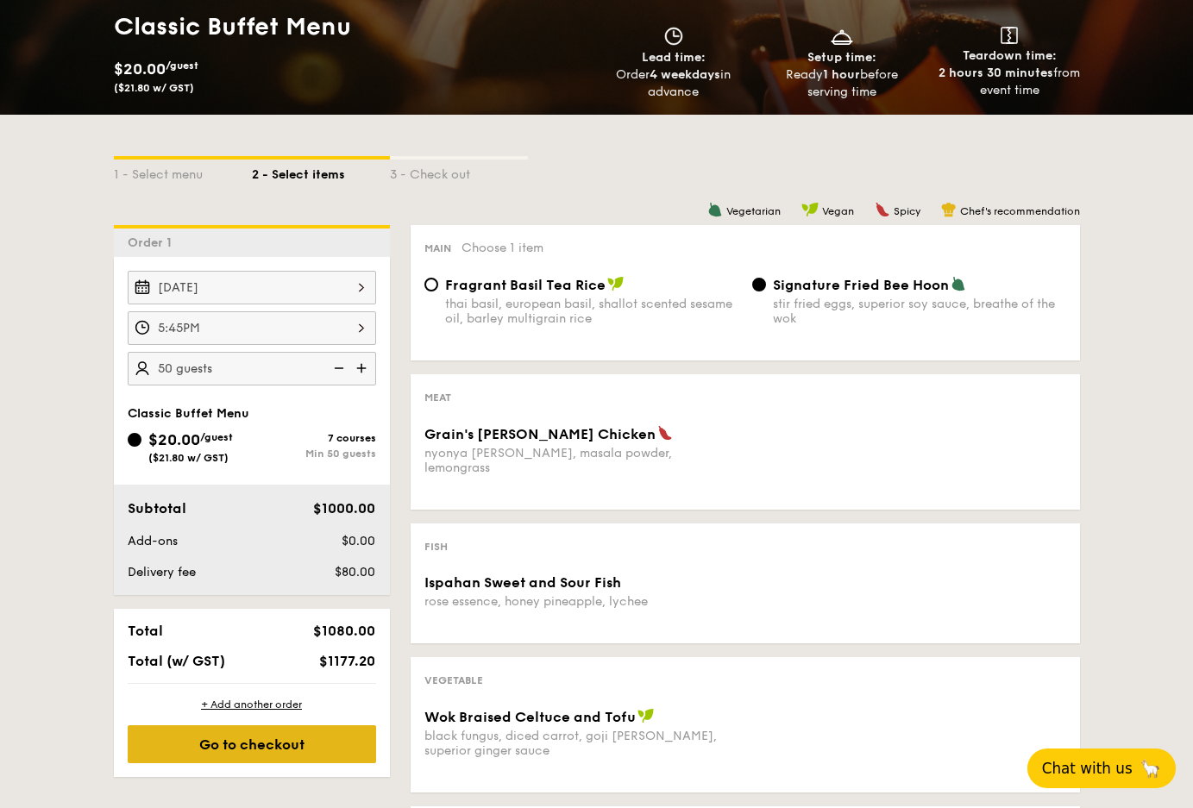
click at [376, 726] on div "Go to checkout" at bounding box center [252, 745] width 248 height 38
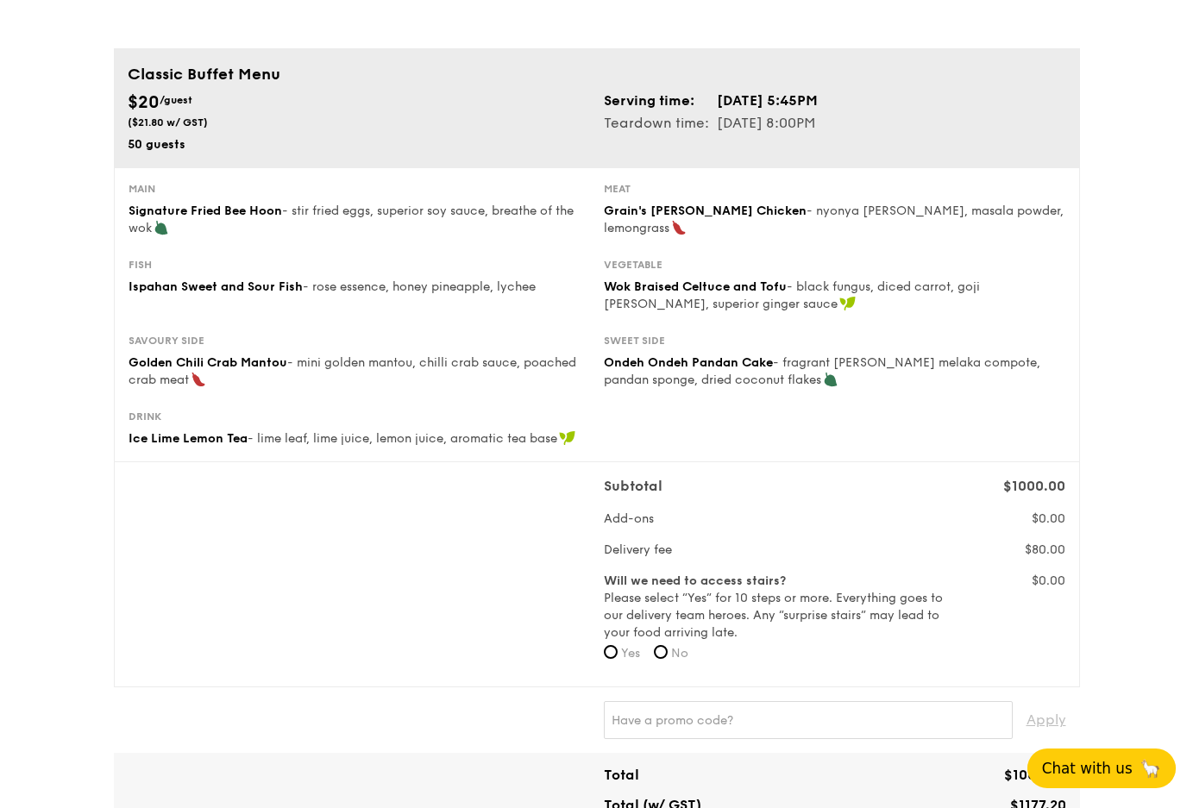
scroll to position [173, 0]
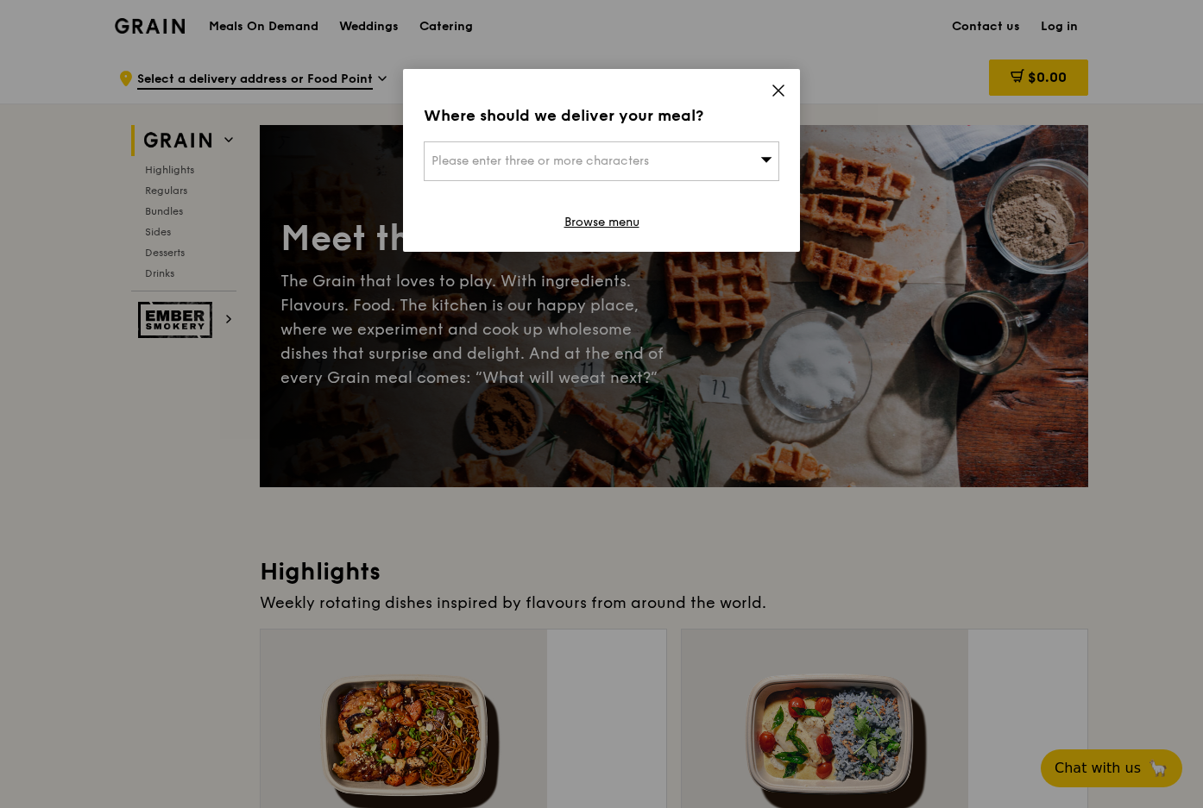
click at [735, 141] on div "Please enter three or more characters" at bounding box center [601, 161] width 355 height 40
click at [773, 83] on icon at bounding box center [778, 91] width 16 height 16
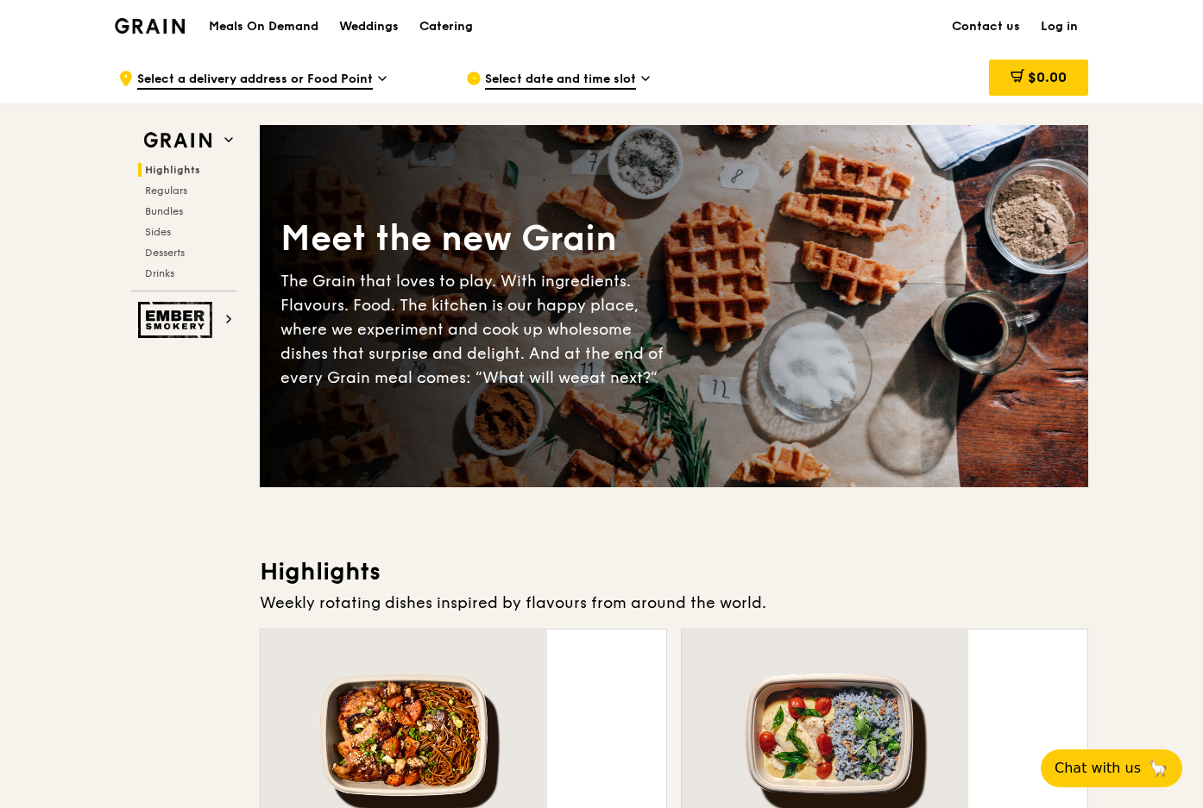
click at [392, 71] on div ".cls-1 { fill: none; stroke: #fff; stroke-linecap: round; stroke-linejoin: roun…" at bounding box center [278, 79] width 320 height 52
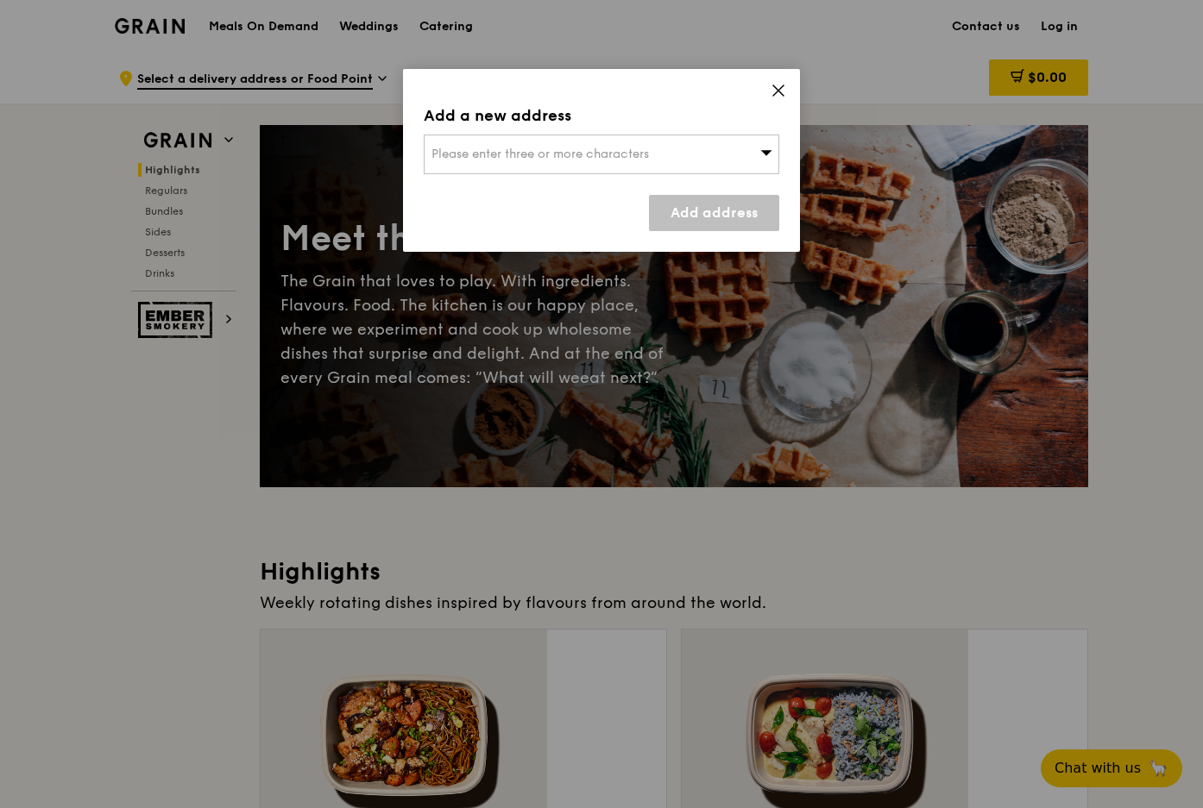
click at [619, 135] on div "Please enter three or more characters" at bounding box center [601, 155] width 355 height 40
click at [508, 173] on li "Please enter 3 or more characters" at bounding box center [601, 188] width 354 height 31
click at [776, 69] on div "Add a new address Please enter three or more characters Please enter 3 or more …" at bounding box center [601, 160] width 397 height 183
click at [776, 85] on icon at bounding box center [778, 90] width 10 height 10
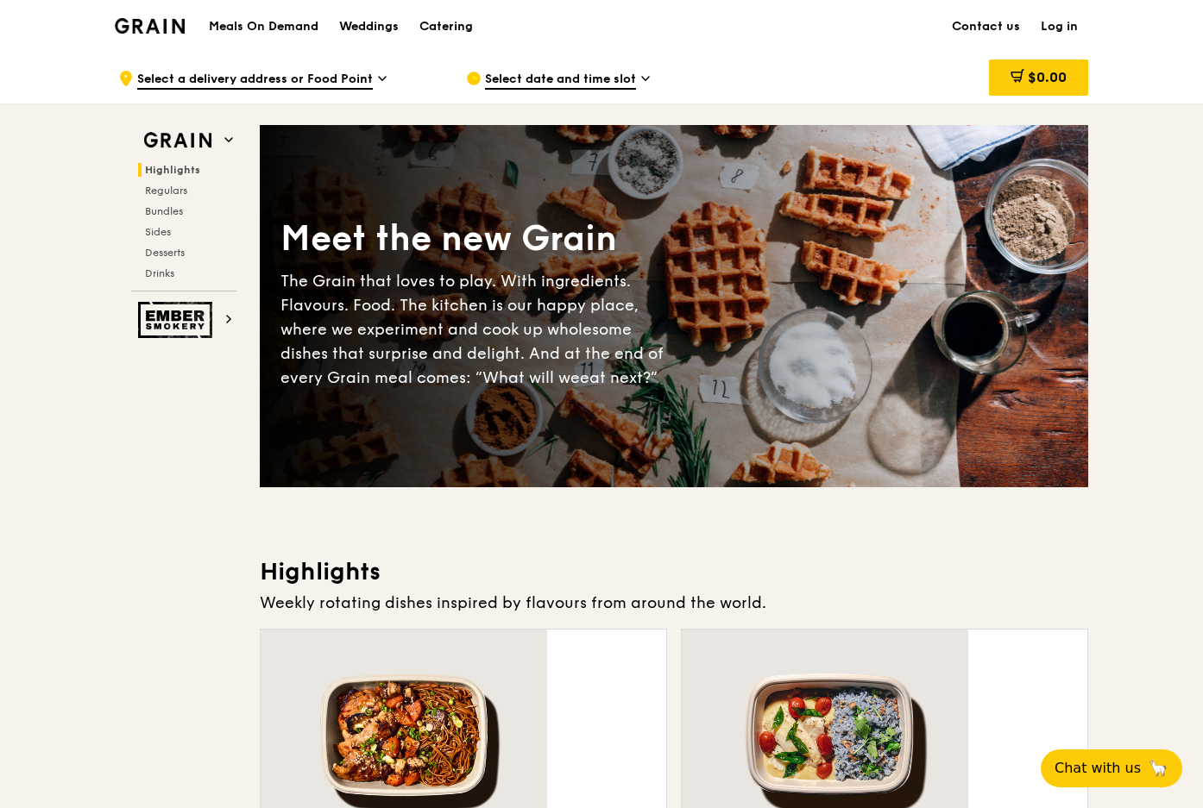
click at [596, 81] on span "Select date and time slot" at bounding box center [560, 80] width 151 height 19
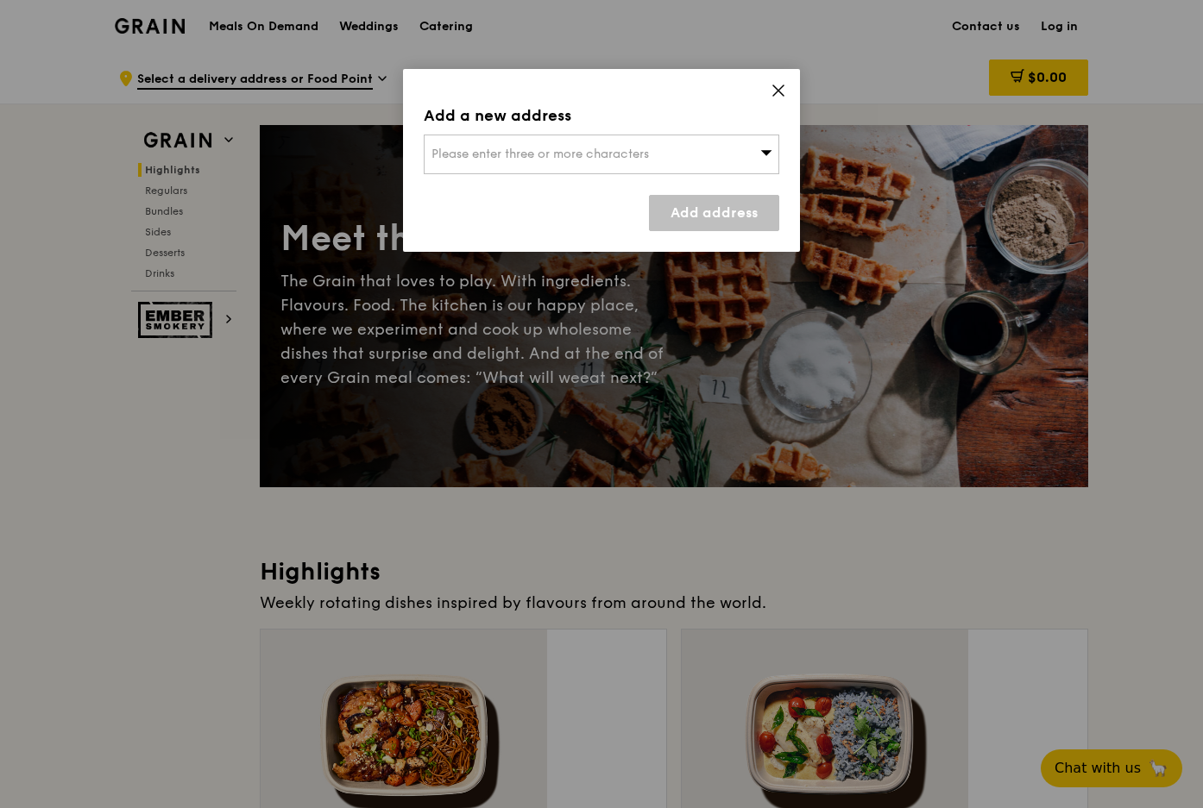
click at [644, 135] on div "Please enter three or more characters" at bounding box center [601, 155] width 355 height 40
click at [644, 135] on input "search" at bounding box center [601, 154] width 354 height 38
click at [768, 70] on div "Add a new address Please enter three or more characters Please enter 3 or more …" at bounding box center [601, 160] width 397 height 183
click at [777, 83] on icon at bounding box center [778, 91] width 16 height 16
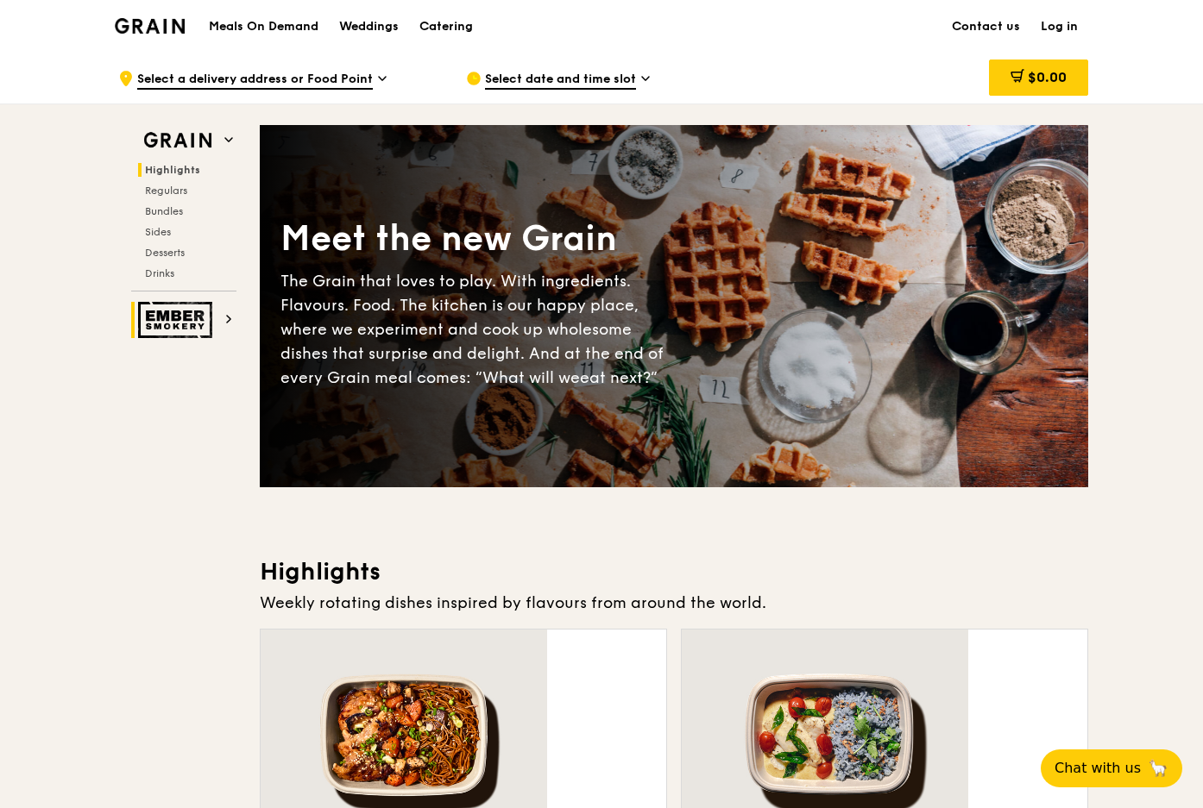
click at [217, 302] on img at bounding box center [177, 320] width 79 height 36
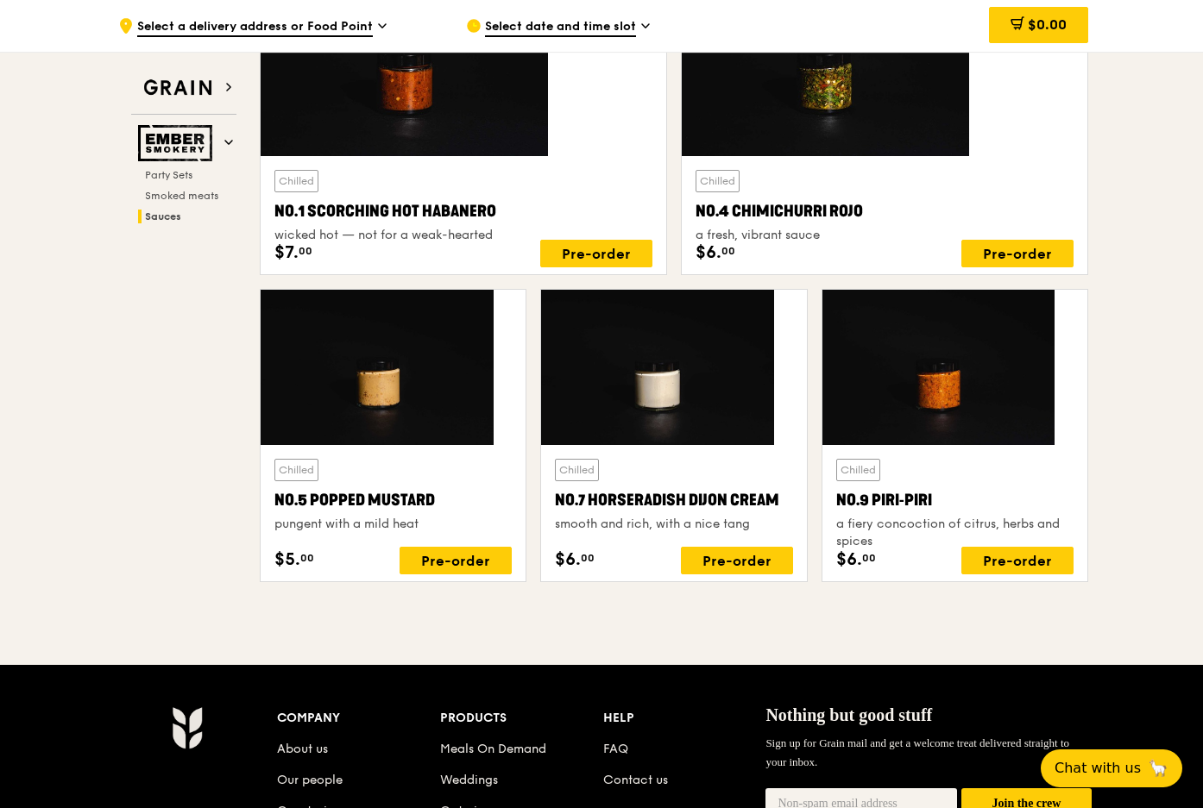
scroll to position [1385, 0]
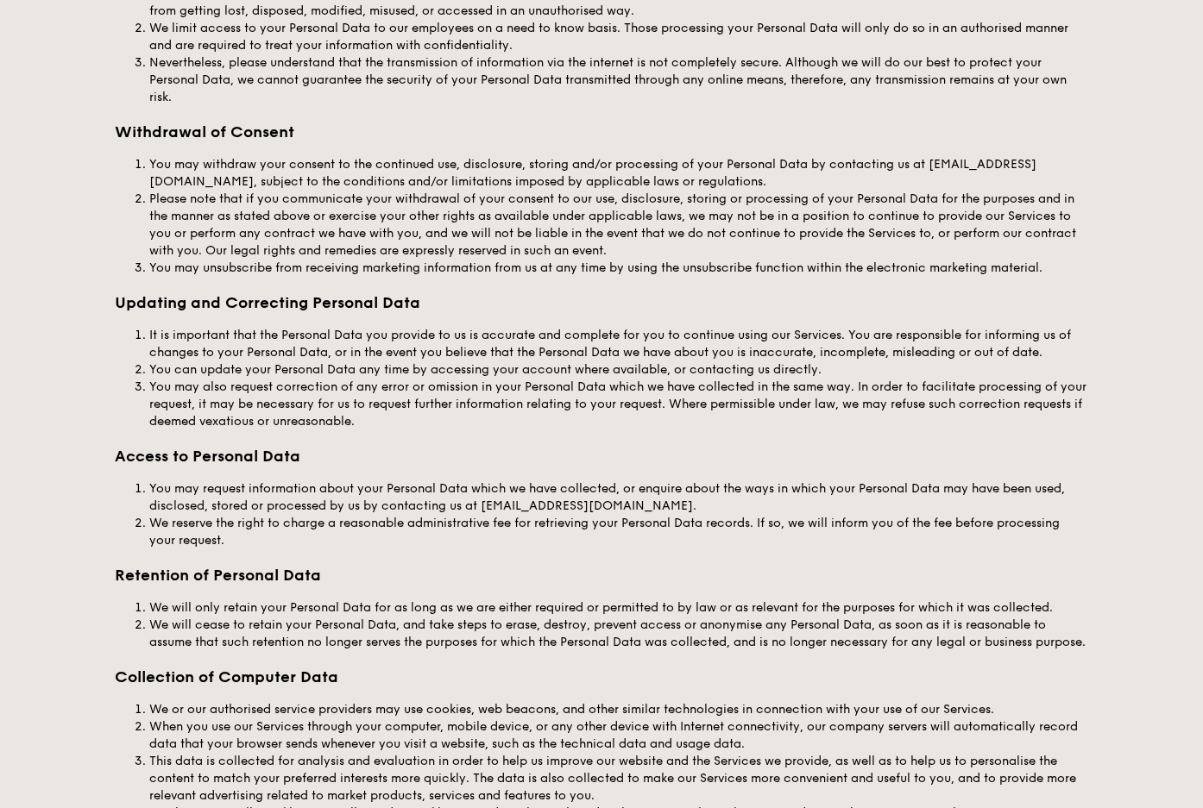
scroll to position [1860, 0]
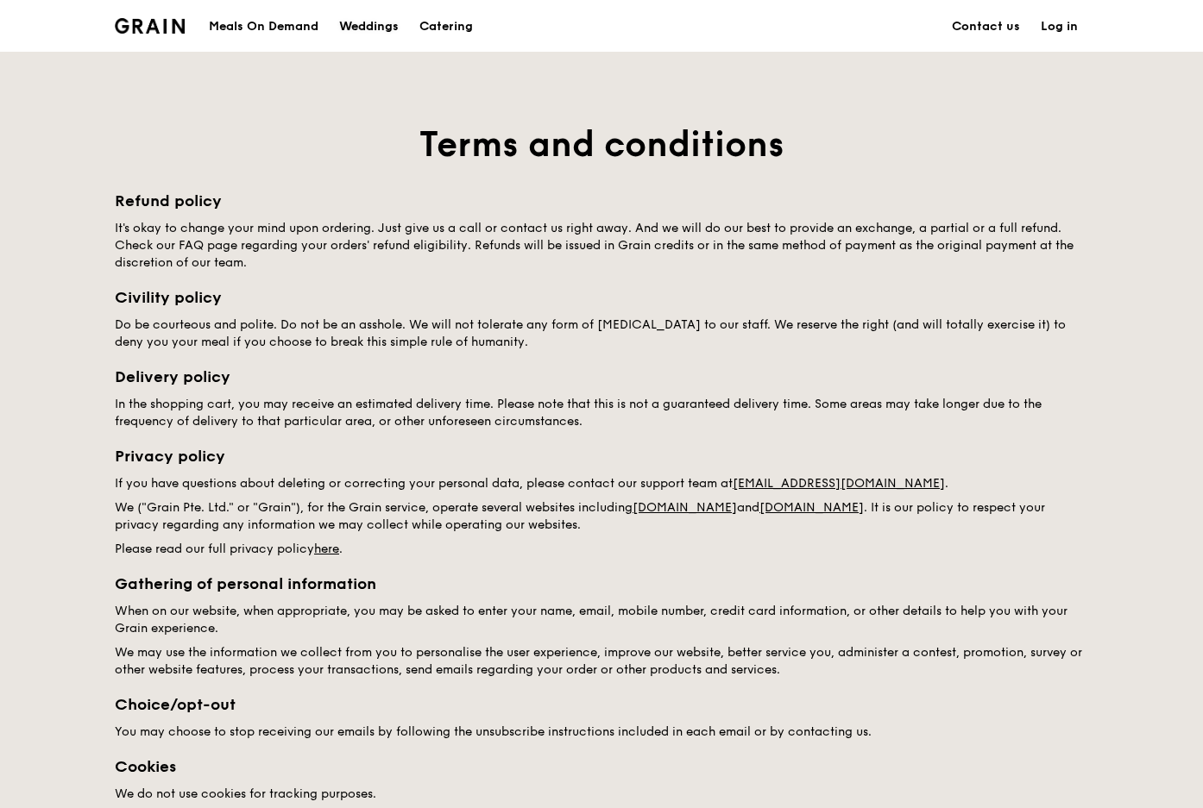
click at [399, 24] on div "Weddings" at bounding box center [369, 27] width 60 height 52
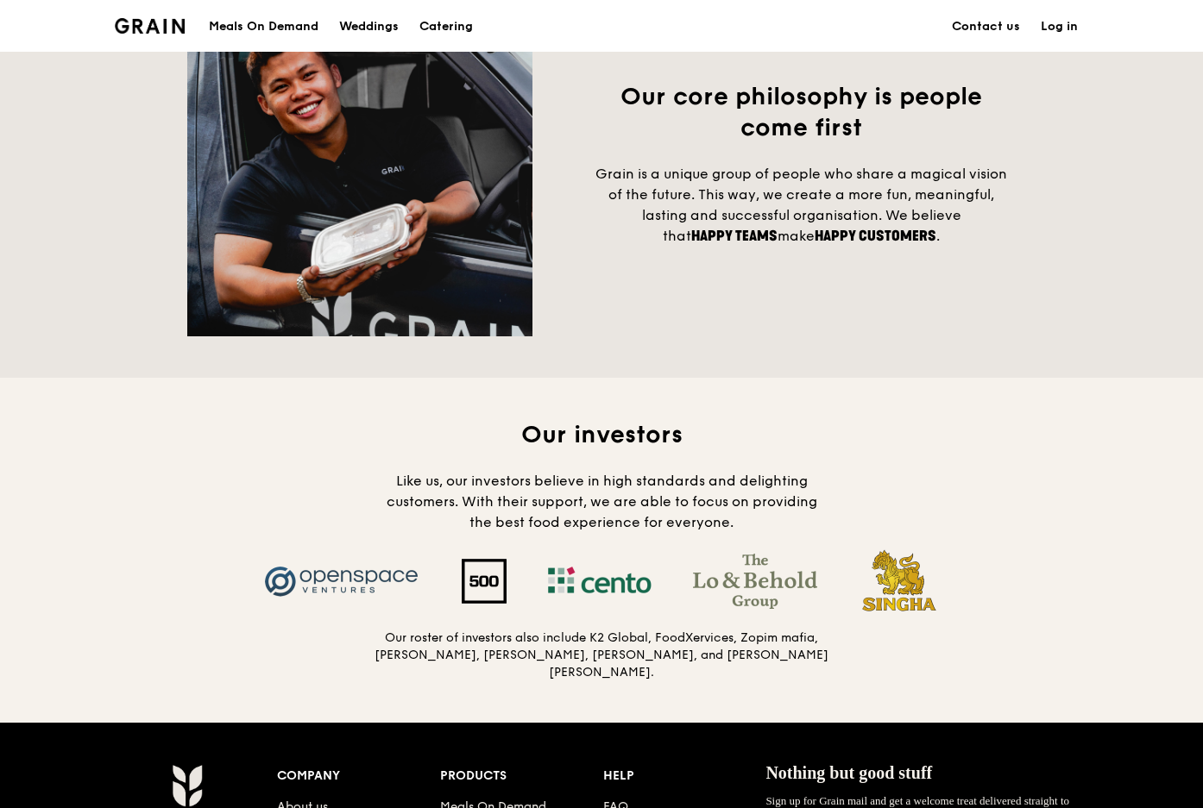
scroll to position [1380, 0]
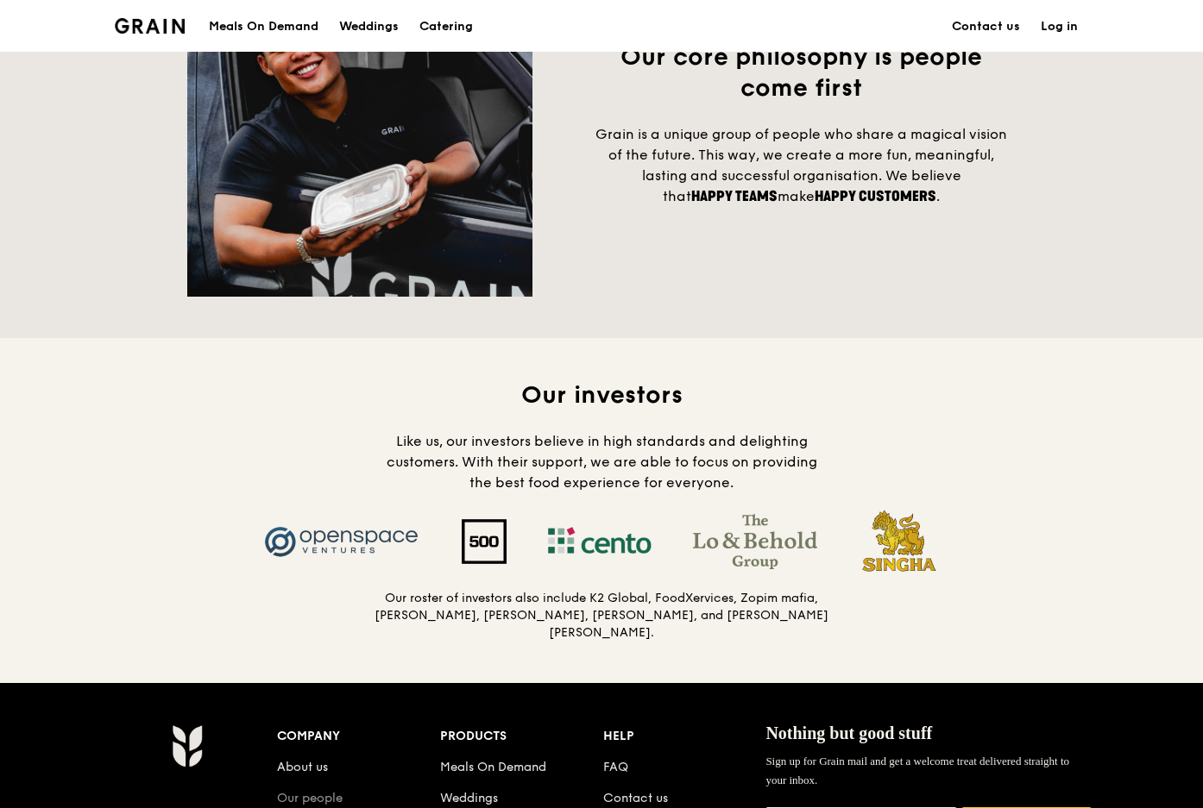
click at [342, 791] on link "Our people" at bounding box center [310, 798] width 66 height 15
